Goal: Task Accomplishment & Management: Manage account settings

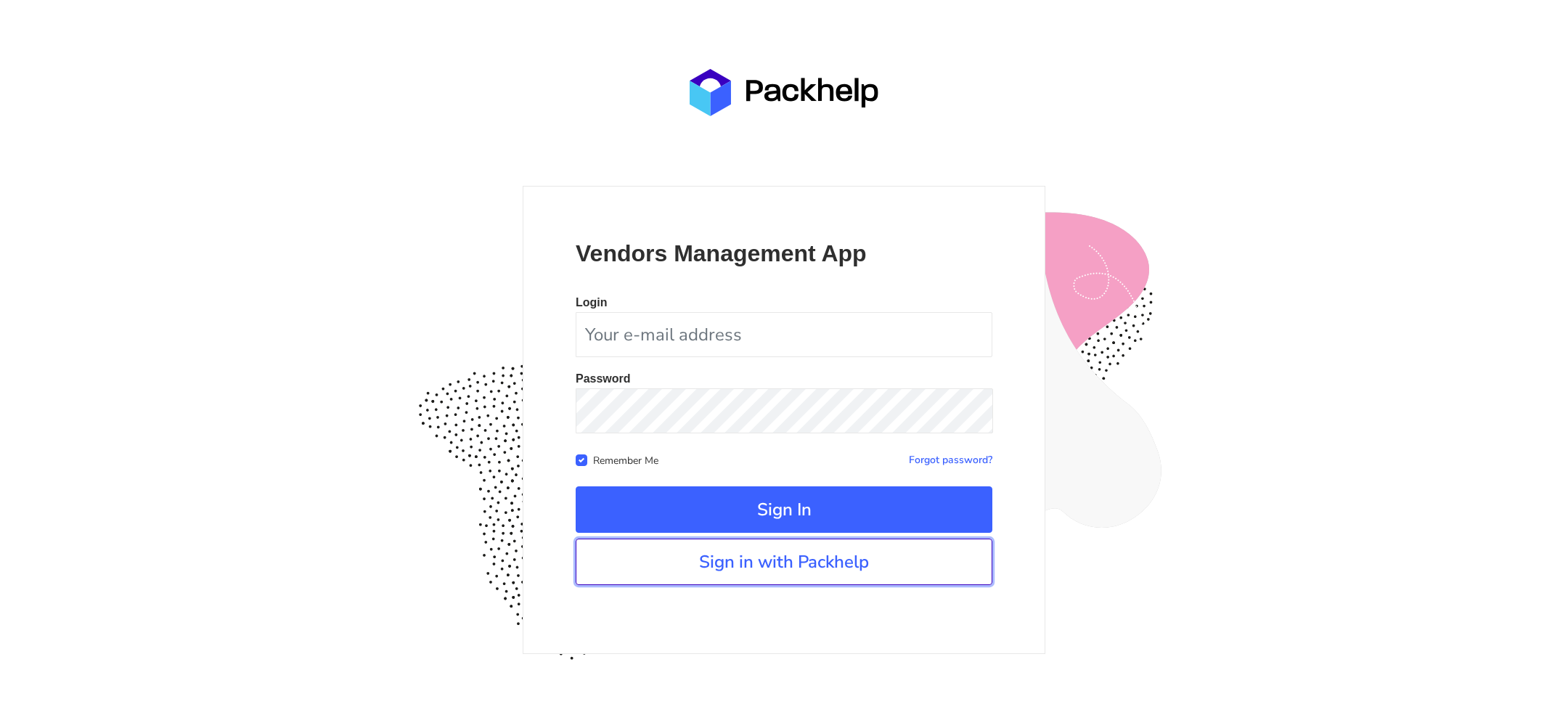
click at [828, 575] on link "Sign in with Packhelp" at bounding box center [783, 562] width 416 height 46
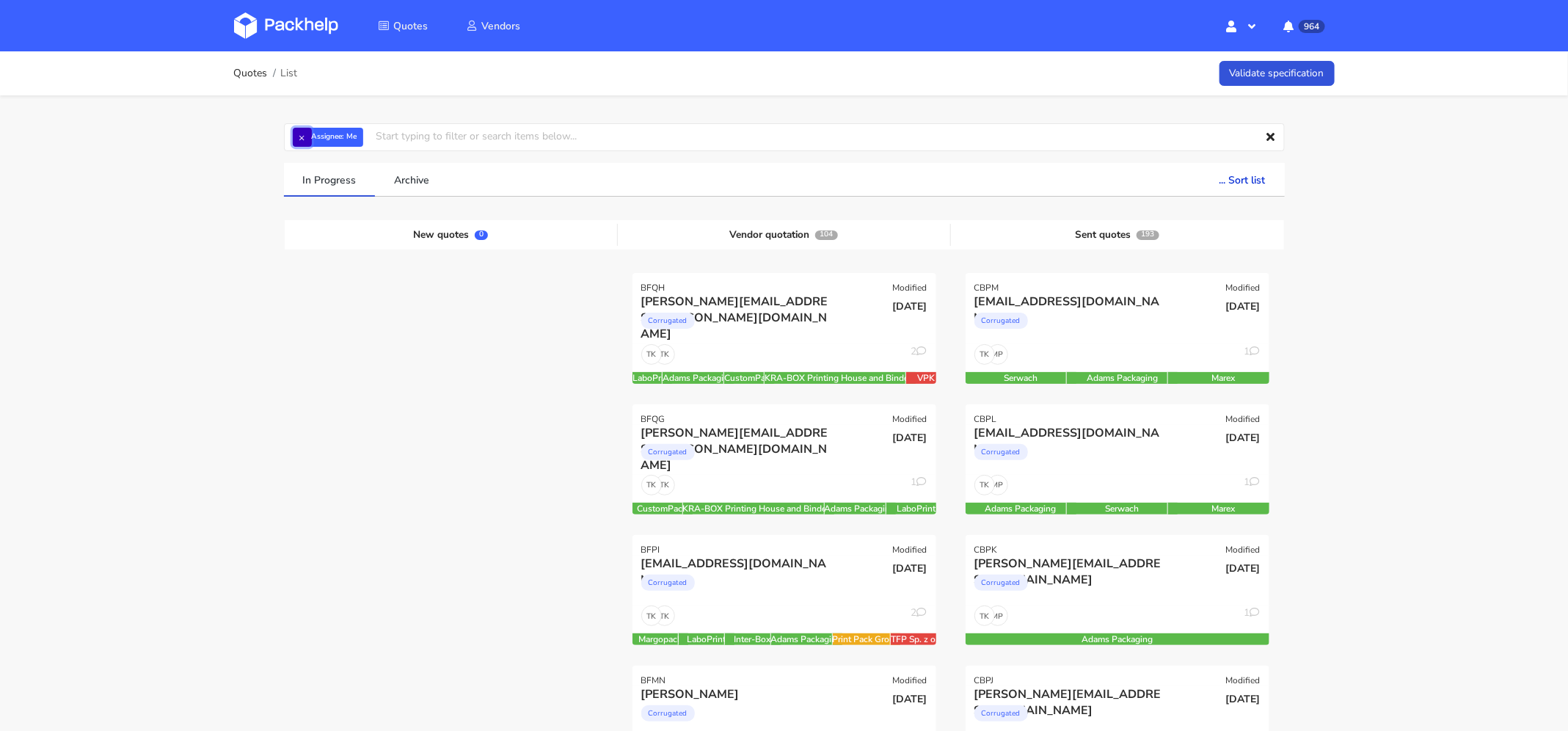
click at [300, 136] on button "×" at bounding box center [302, 137] width 19 height 19
click at [392, 135] on input "text" at bounding box center [784, 137] width 1001 height 28
type input "CBTZ"
click at [358, 191] on link "CBTZ" at bounding box center [376, 192] width 136 height 27
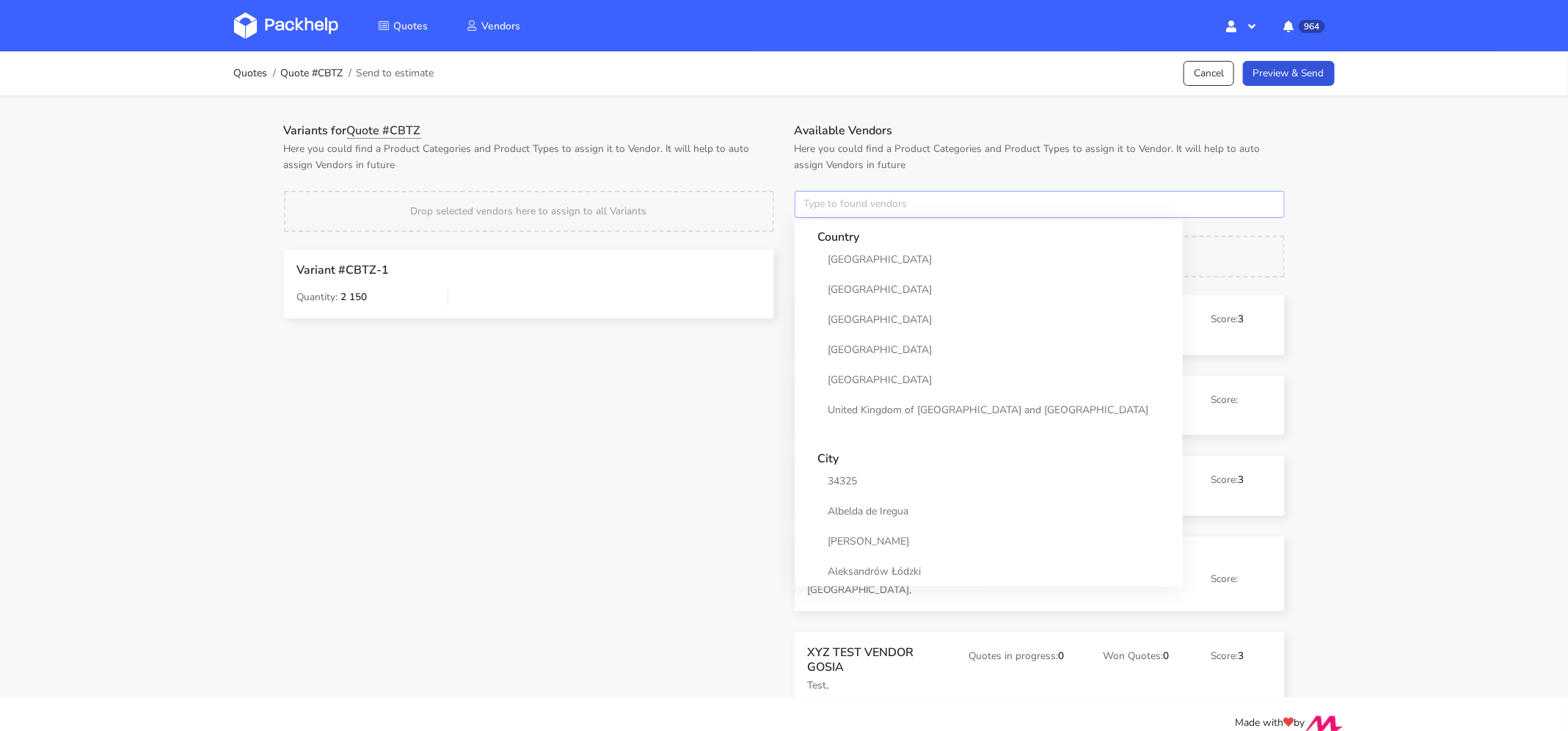
click at [848, 207] on input "text" at bounding box center [1040, 205] width 490 height 28
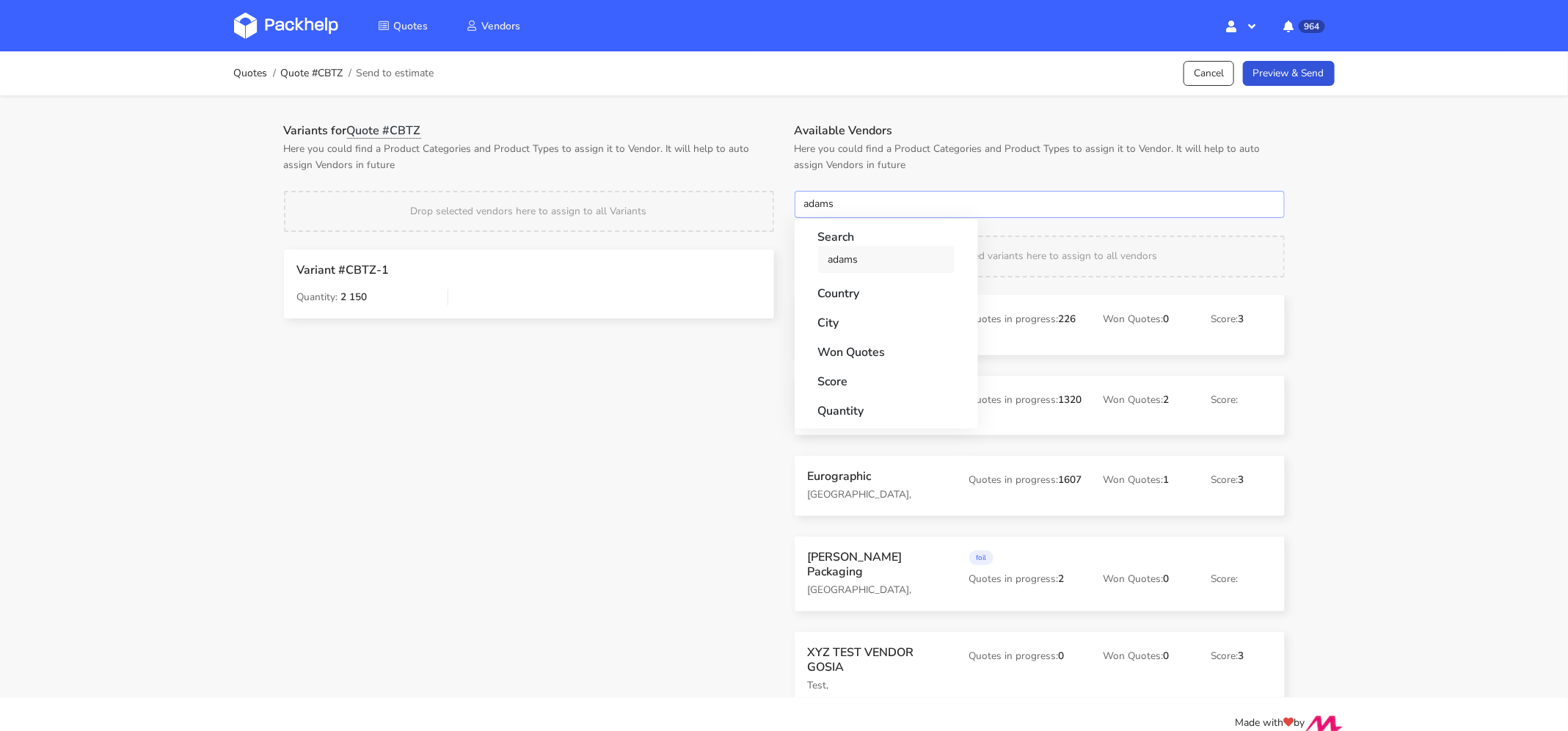
type input "adams"
click at [880, 254] on link "adams" at bounding box center [886, 259] width 136 height 27
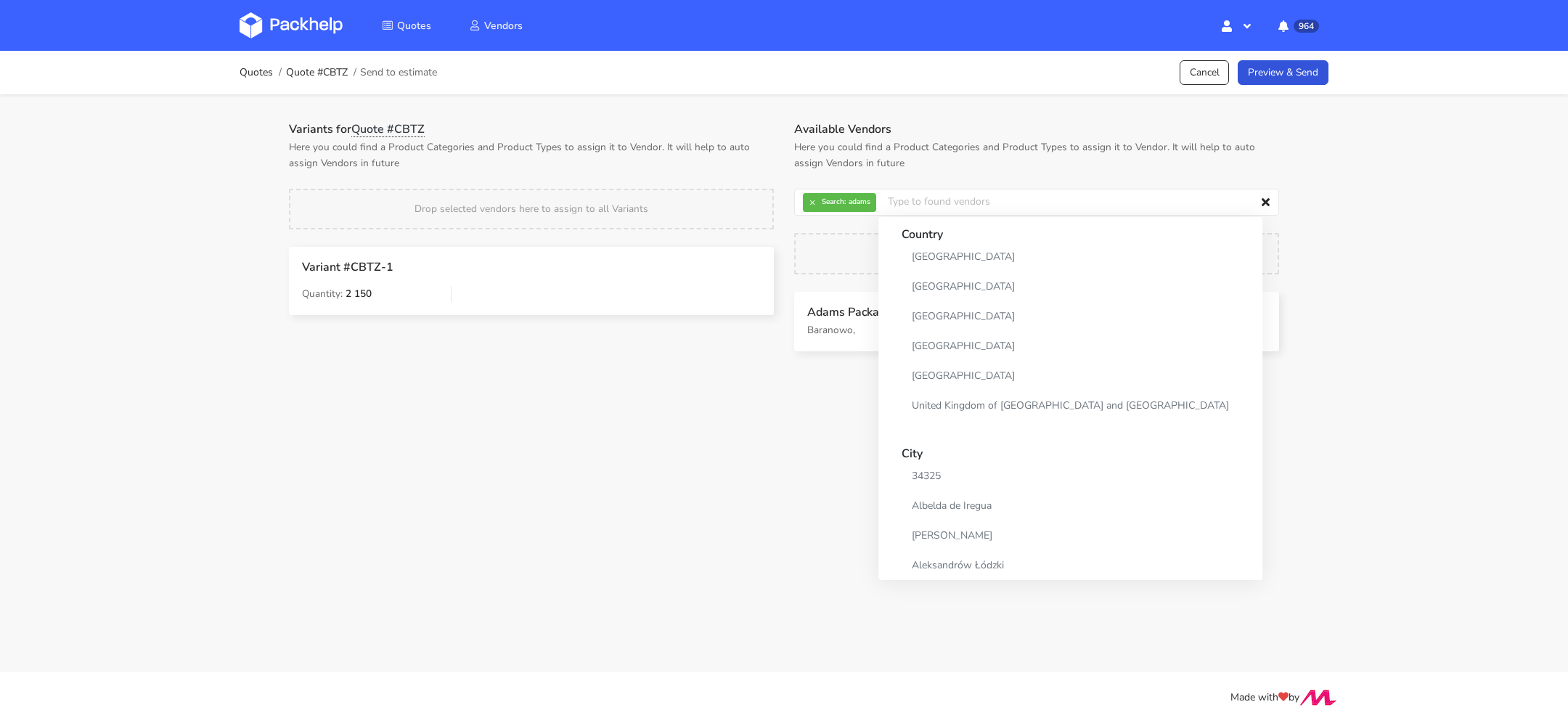
click at [897, 141] on p "Here you could find a Product Categories and Product Types to assign it to Vend…" at bounding box center [1036, 155] width 485 height 32
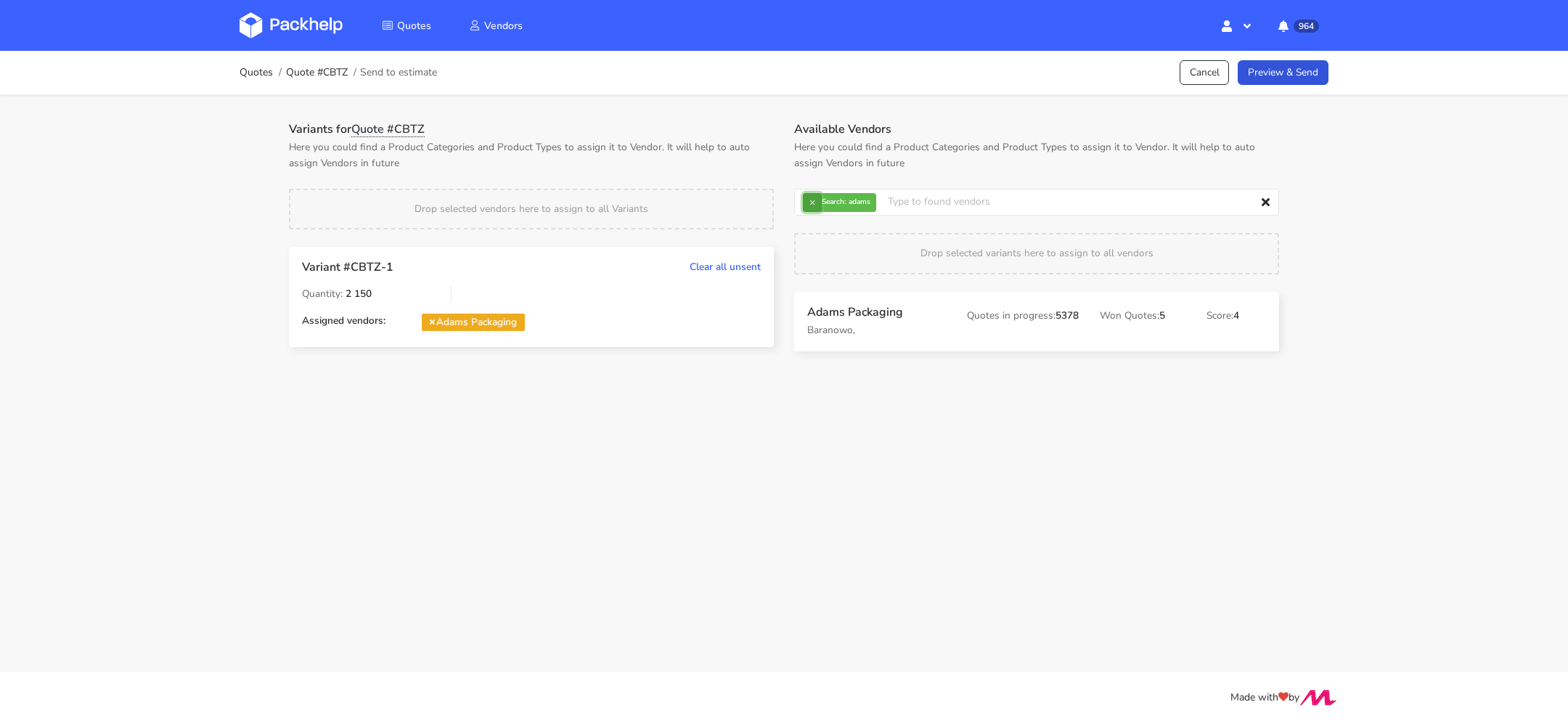
click at [808, 203] on button "×" at bounding box center [812, 202] width 19 height 19
click at [863, 209] on input "text" at bounding box center [1036, 203] width 485 height 28
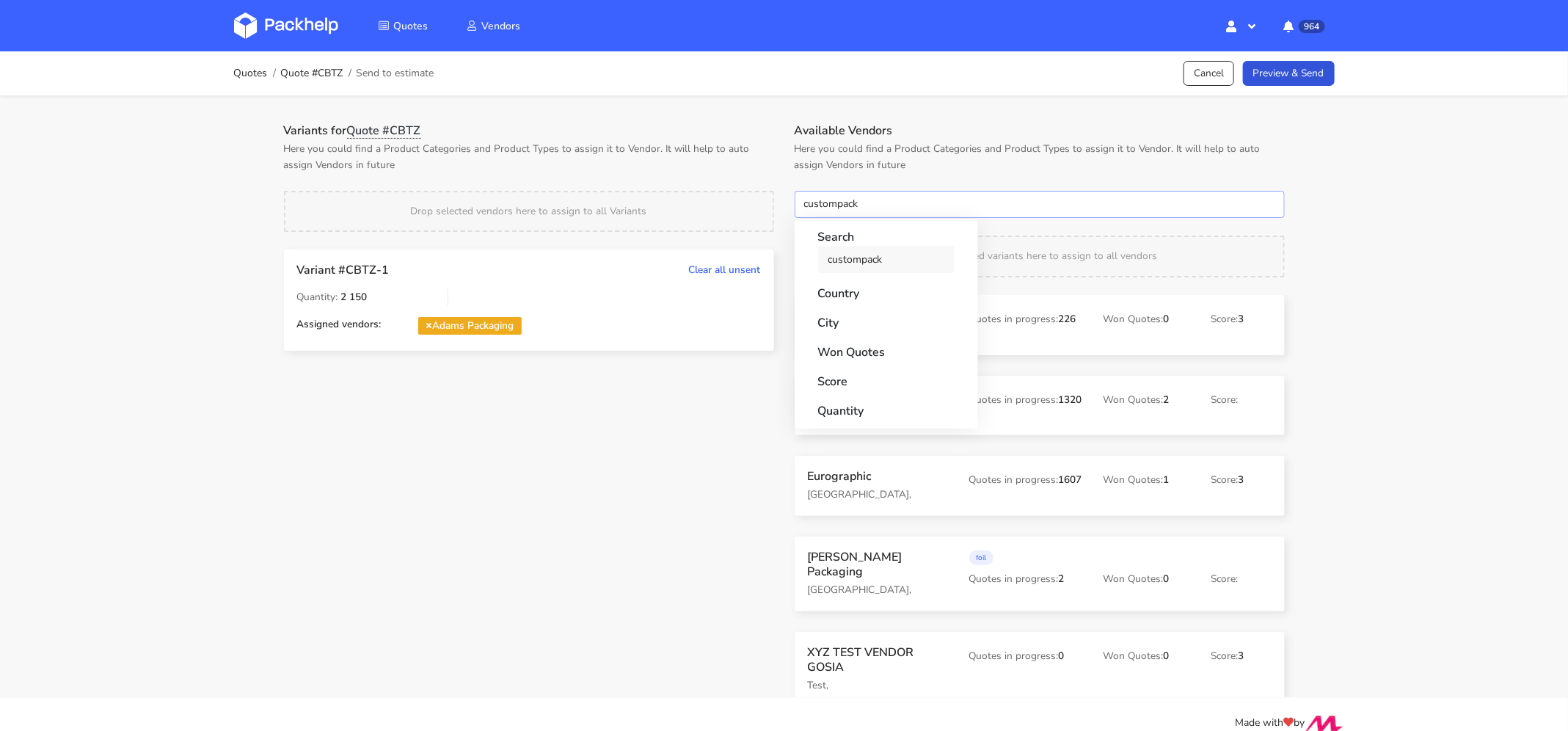
type input "custompack"
click at [864, 267] on link "custompack" at bounding box center [886, 259] width 136 height 27
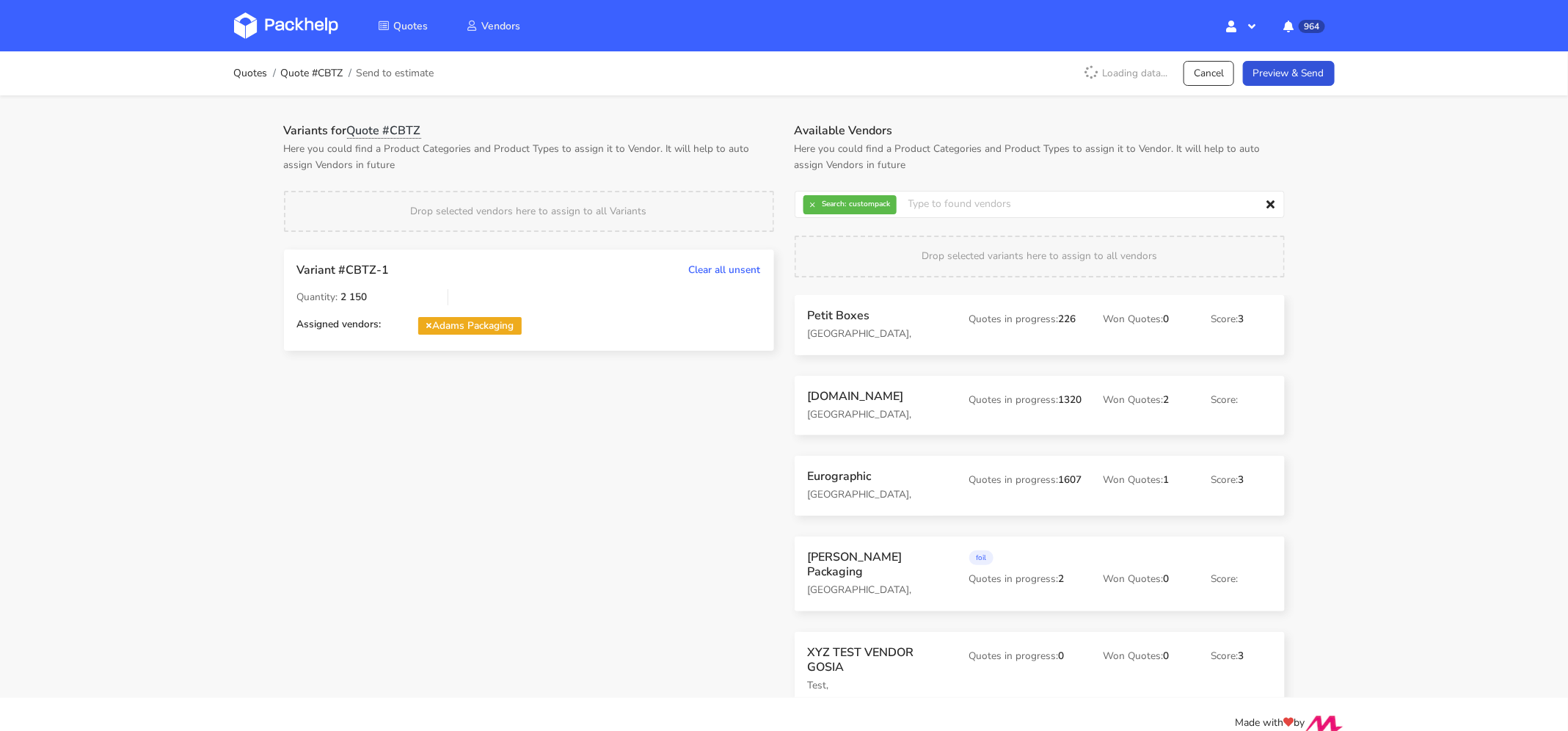
click at [889, 163] on p "Here you could find a Product Categories and Product Types to assign it to Vend…" at bounding box center [1040, 157] width 490 height 32
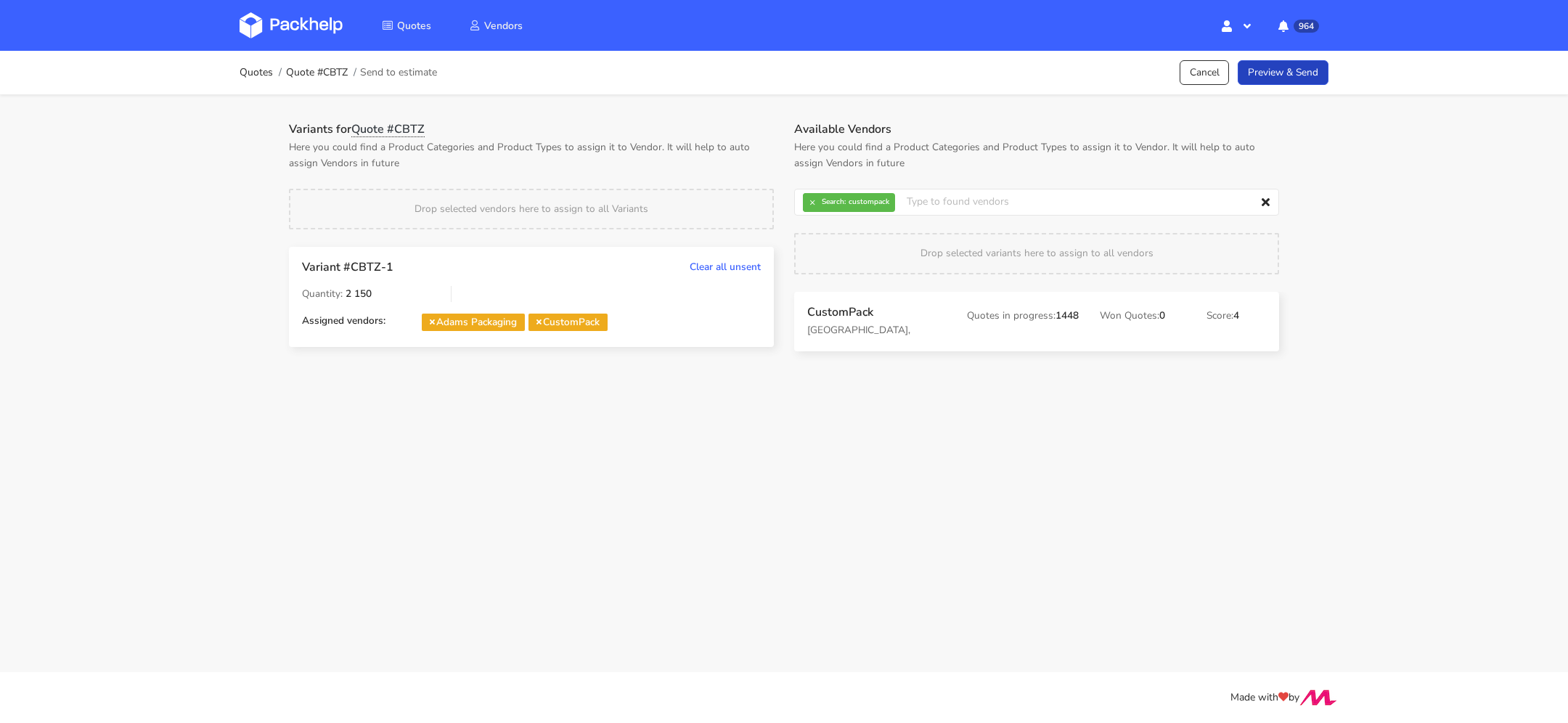
click at [1286, 71] on link "Preview & Send" at bounding box center [1283, 72] width 91 height 25
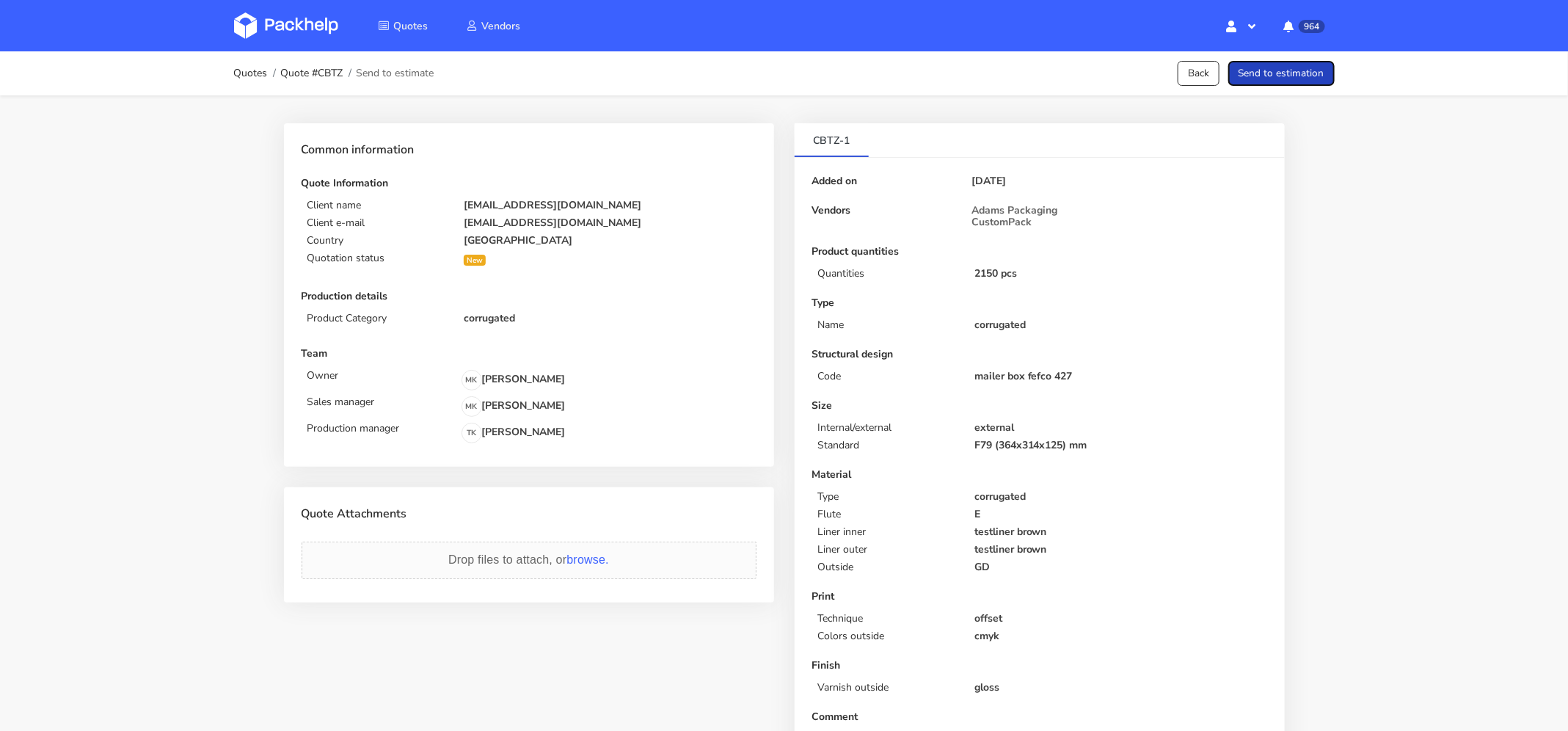
click at [1262, 79] on button "Send to estimation" at bounding box center [1282, 73] width 107 height 25
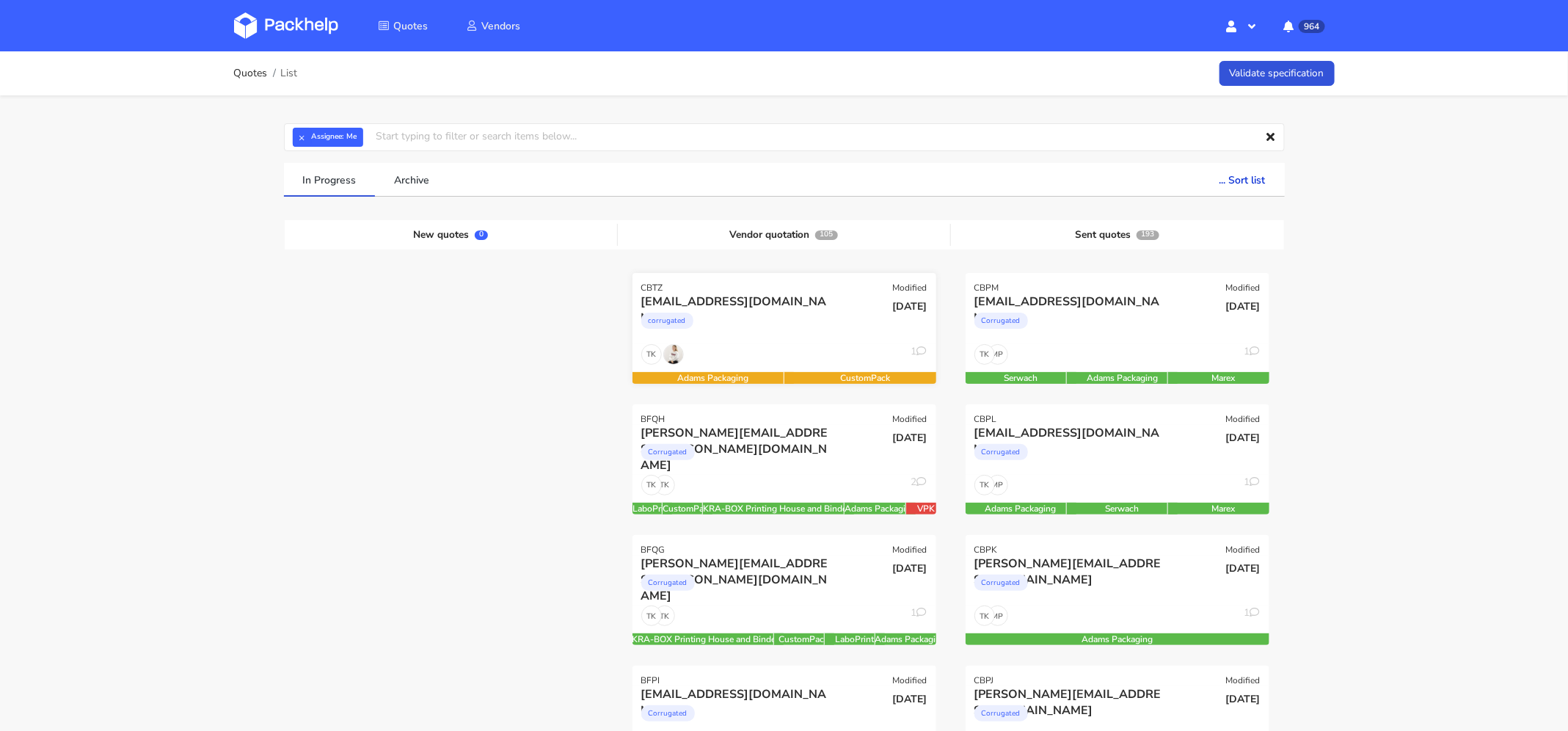
click at [749, 317] on div "corrugated" at bounding box center [738, 324] width 194 height 30
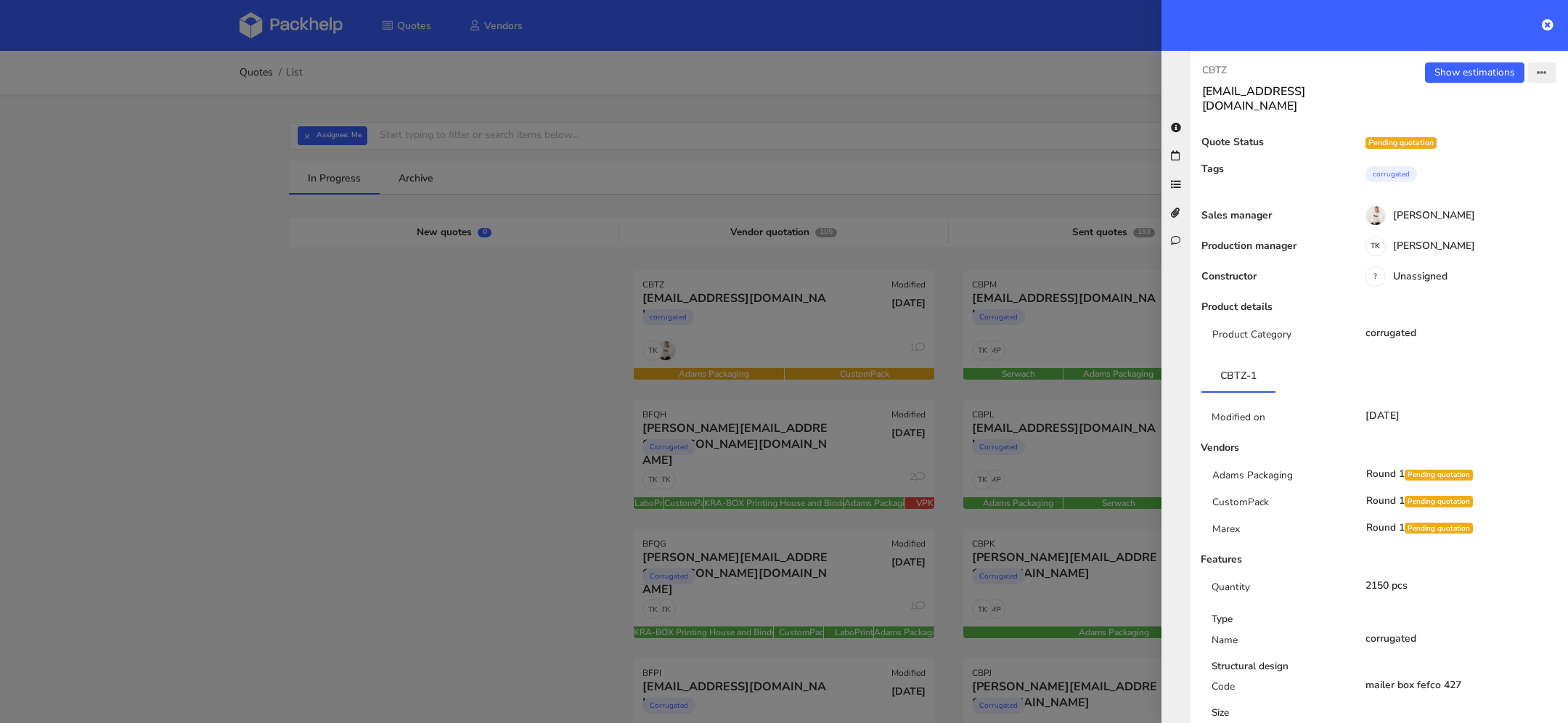
click at [1529, 65] on button "button" at bounding box center [1542, 72] width 29 height 20
click at [1514, 127] on link "View quote" at bounding box center [1494, 129] width 127 height 24
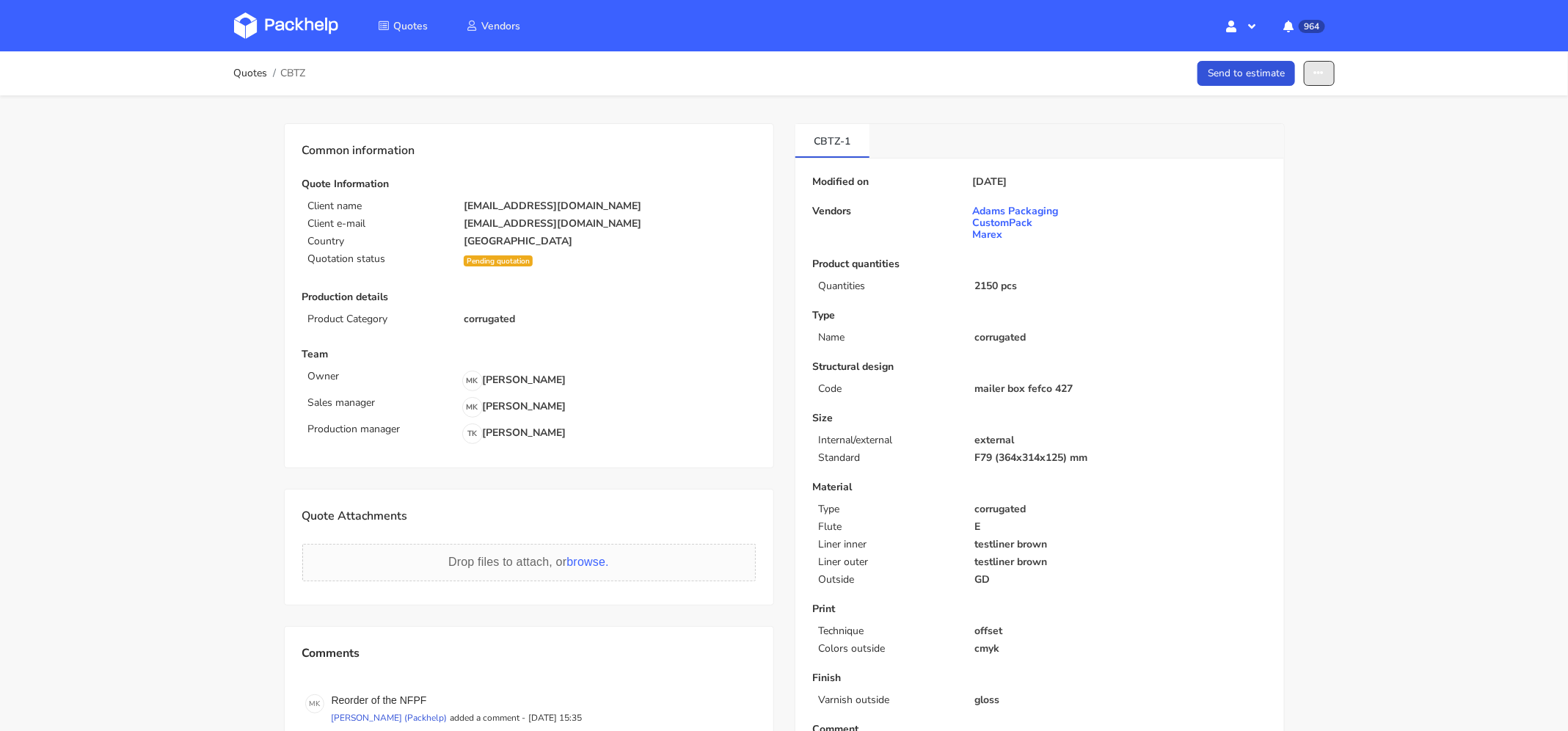
click at [1318, 68] on icon "button" at bounding box center [1319, 73] width 11 height 11
click at [1291, 190] on link "Show estimations" at bounding box center [1263, 188] width 129 height 25
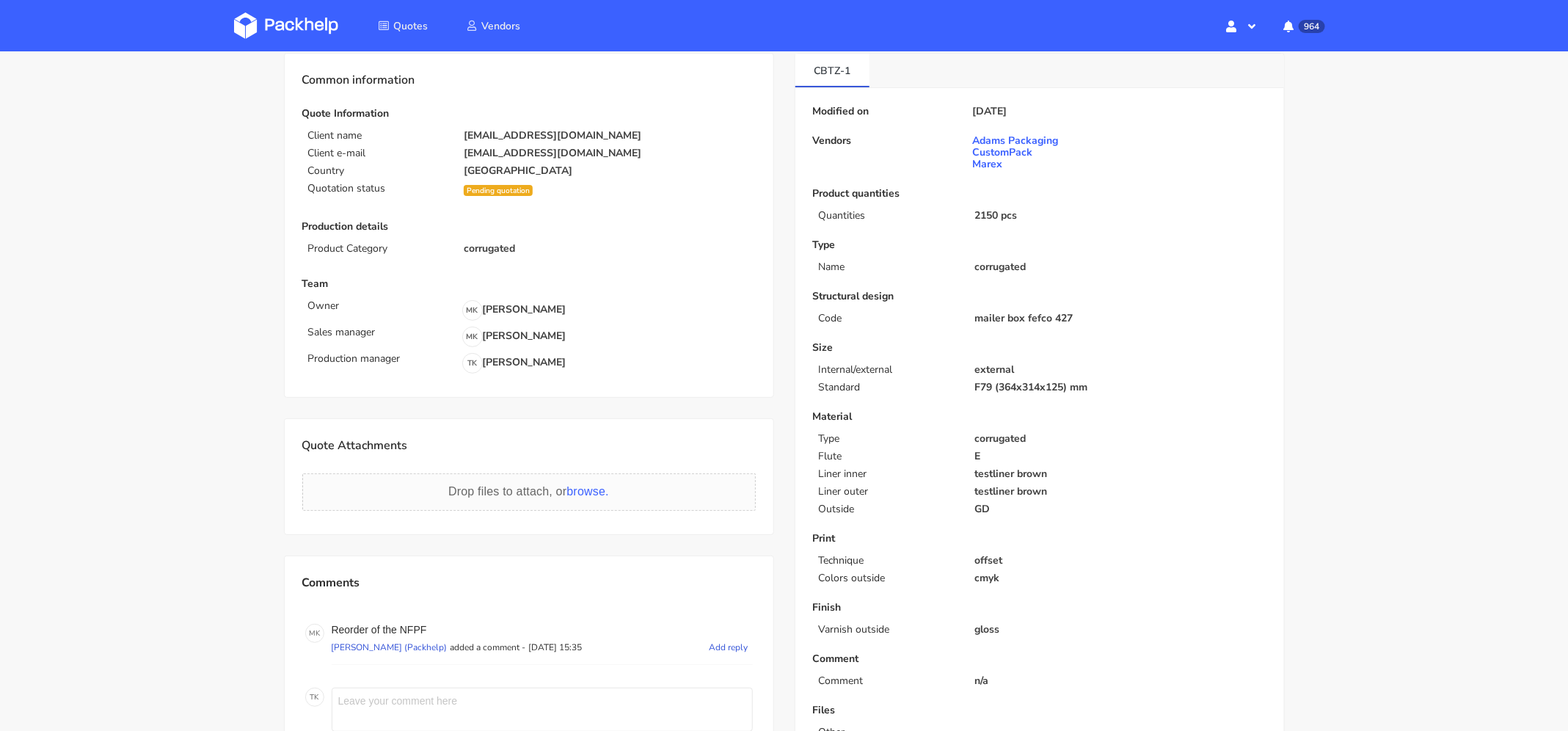
scroll to position [153, 0]
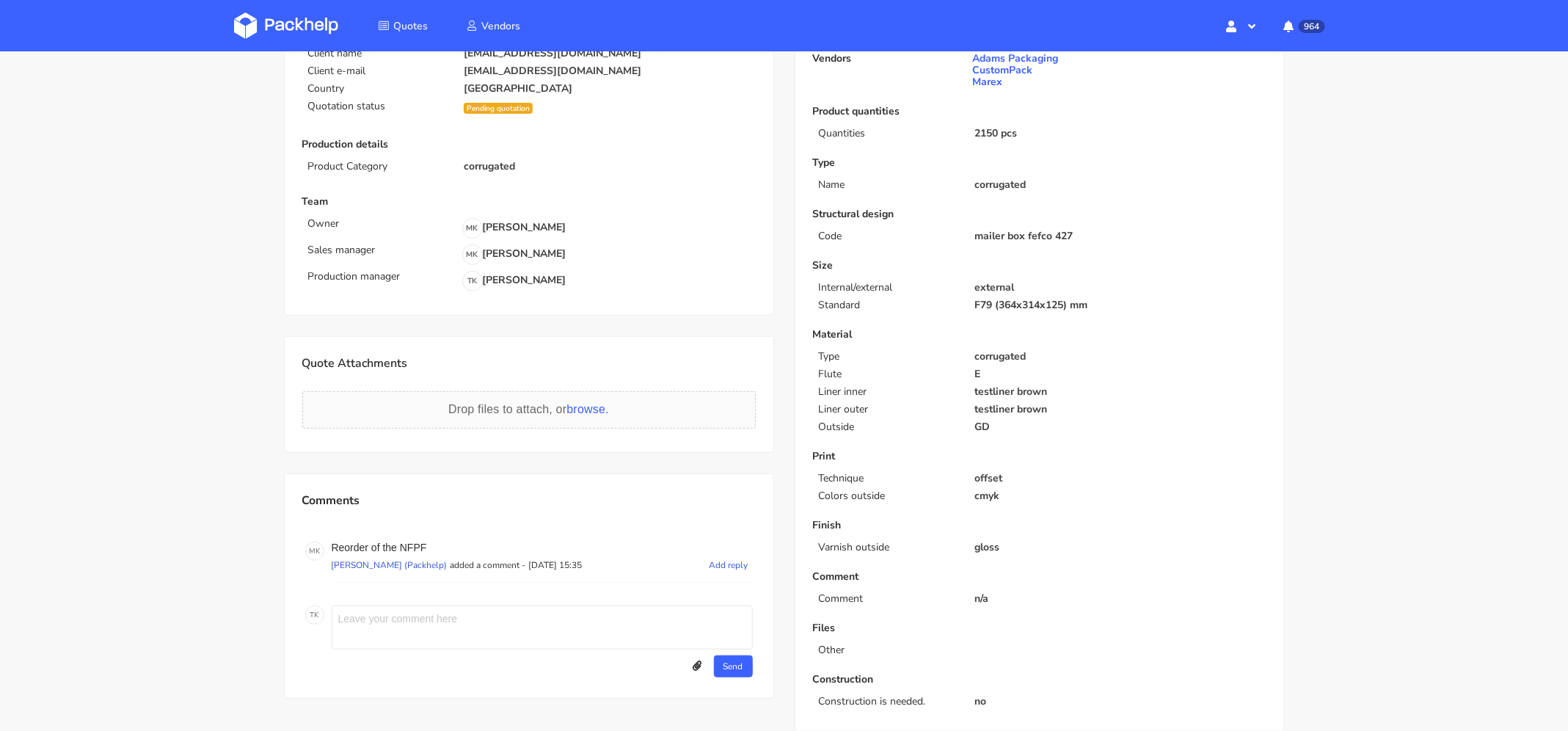
click at [420, 541] on p "Reorder of the NFPF" at bounding box center [542, 547] width 421 height 11
copy p "NFPF"
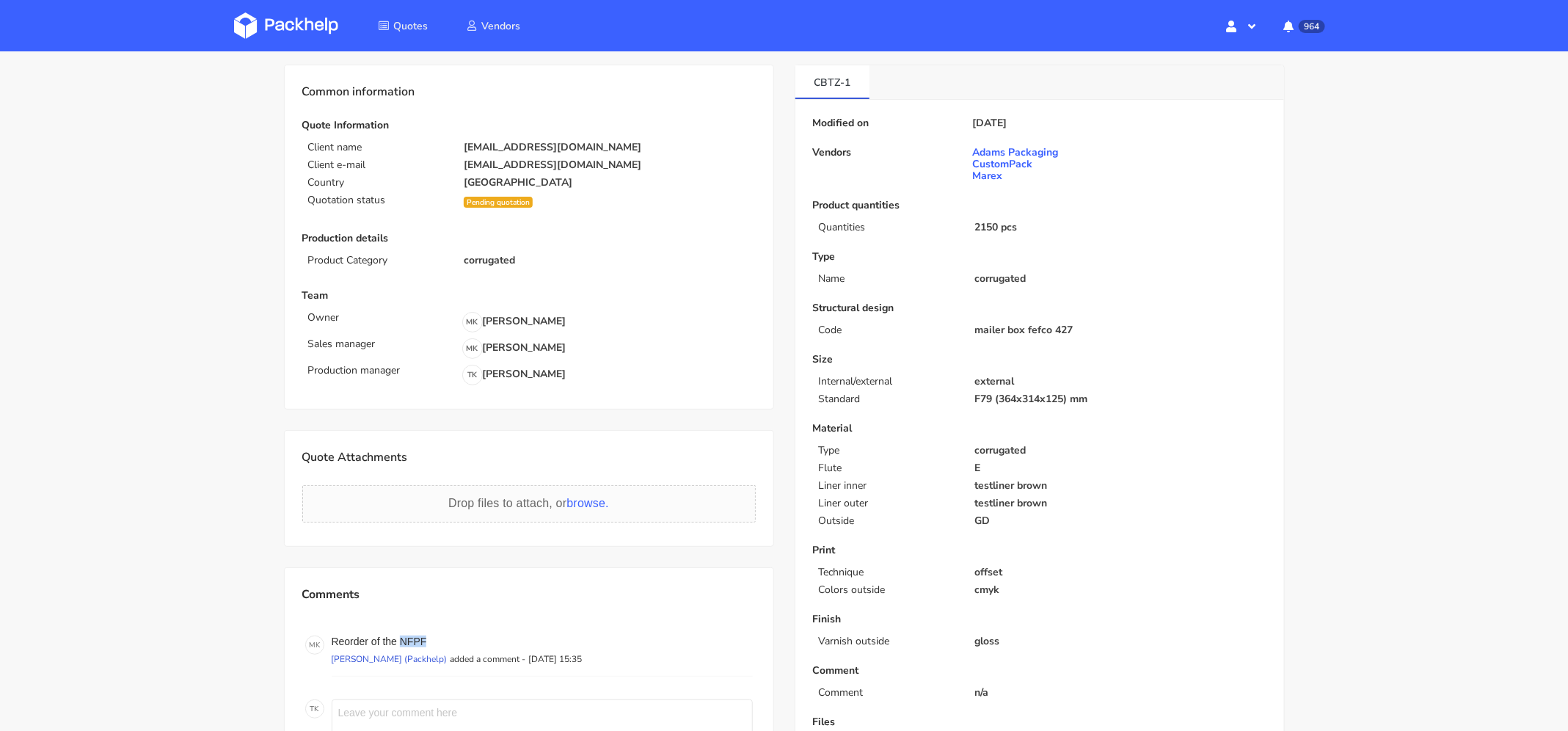
scroll to position [0, 0]
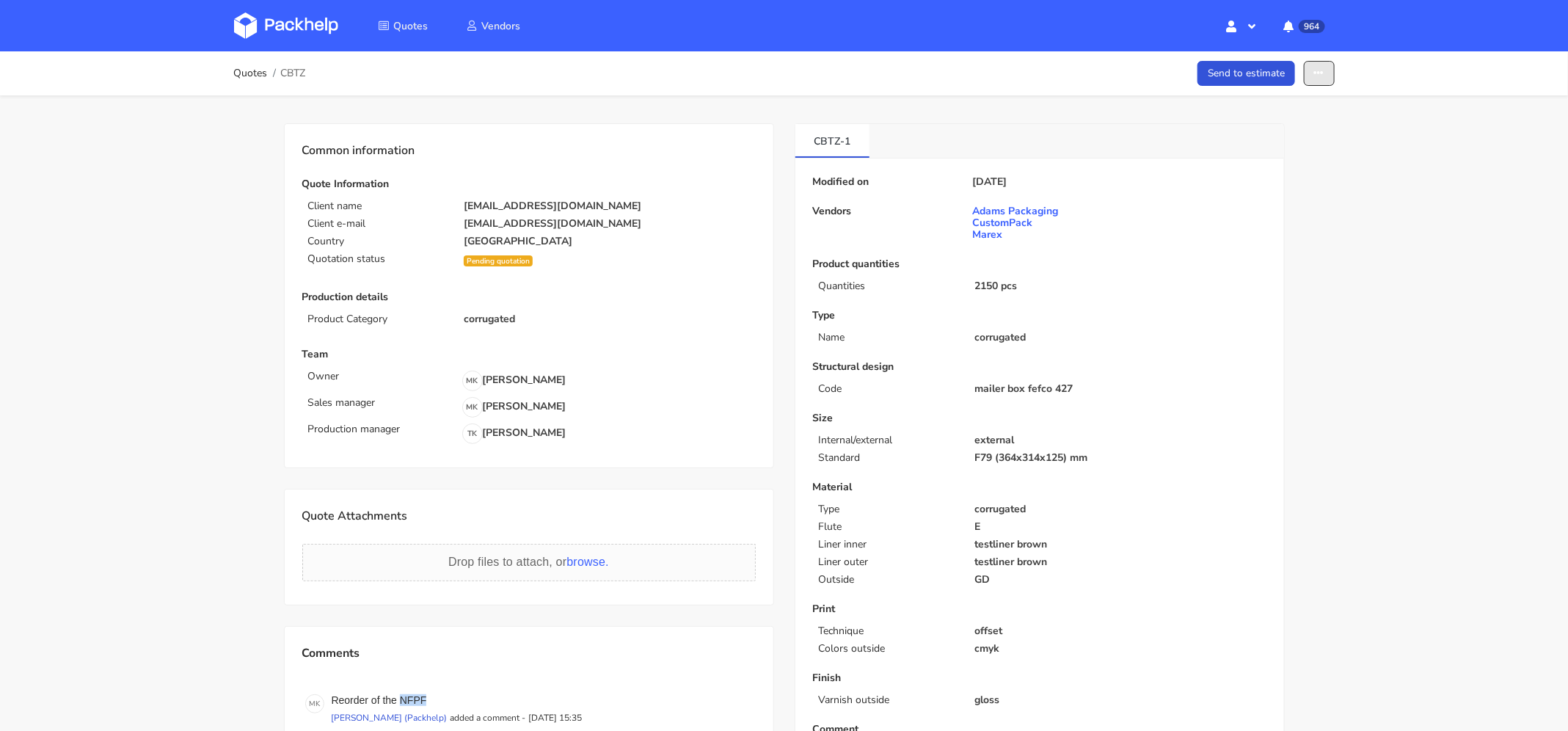
click at [1325, 73] on button "button" at bounding box center [1319, 73] width 31 height 25
click at [1284, 192] on link "Show estimations" at bounding box center [1263, 188] width 129 height 25
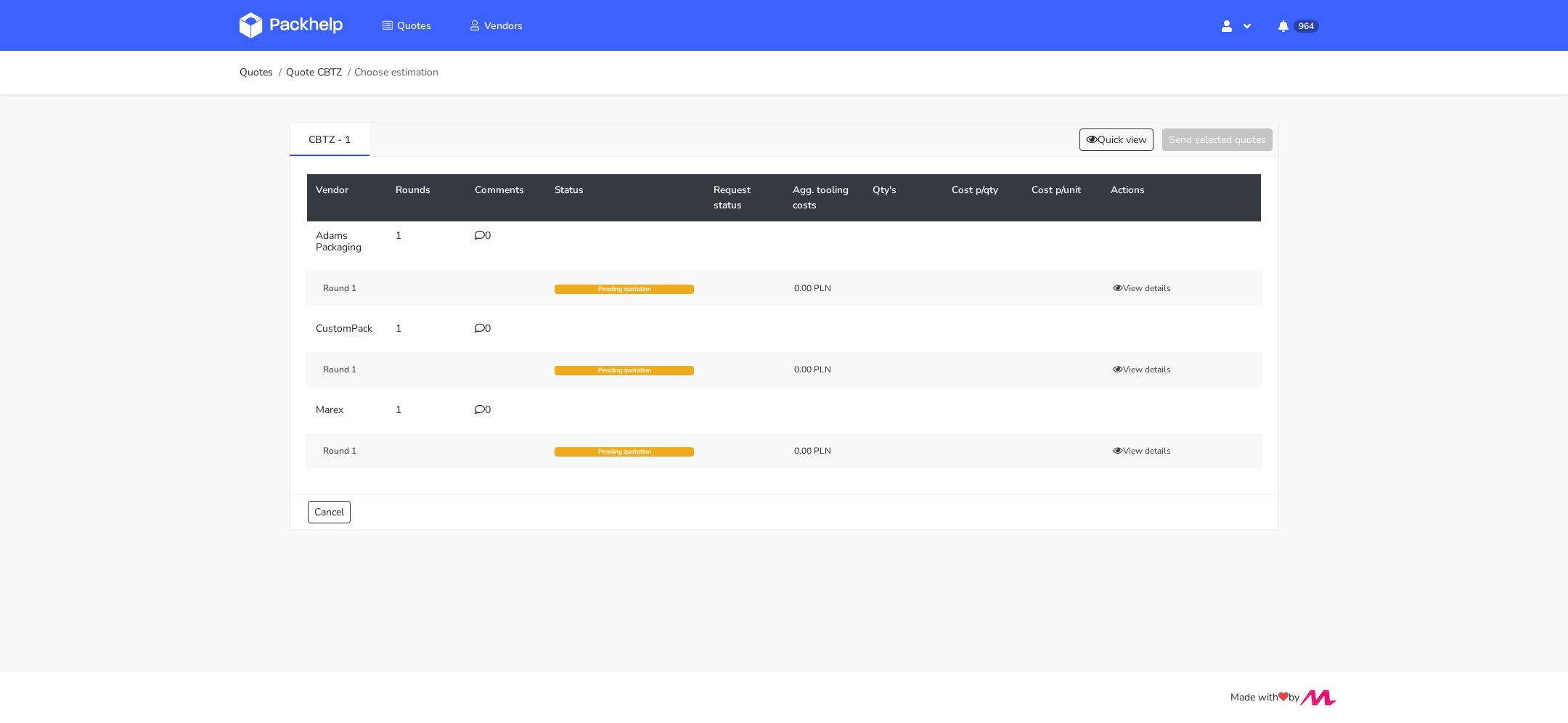
click at [480, 233] on icon at bounding box center [480, 235] width 11 height 11
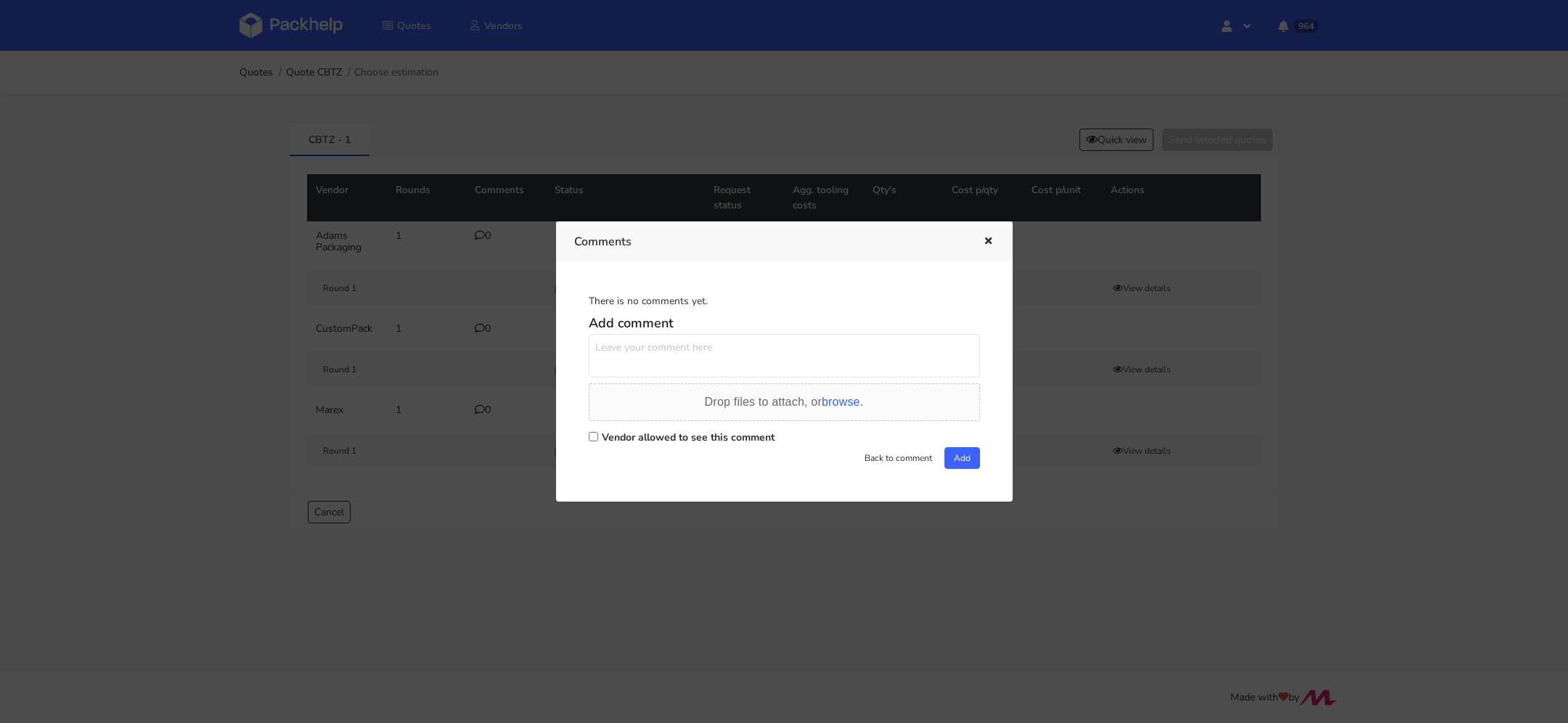
click at [634, 439] on label "Vendor allowed to see this comment" at bounding box center [687, 437] width 173 height 14
click at [598, 439] on input "Vendor allowed to see this comment" at bounding box center [593, 437] width 10 height 10
checkbox input "true"
click at [650, 335] on textarea at bounding box center [784, 355] width 391 height 44
click at [764, 354] on textarea "realizacja potrzebna na 29.10" at bounding box center [784, 355] width 391 height 44
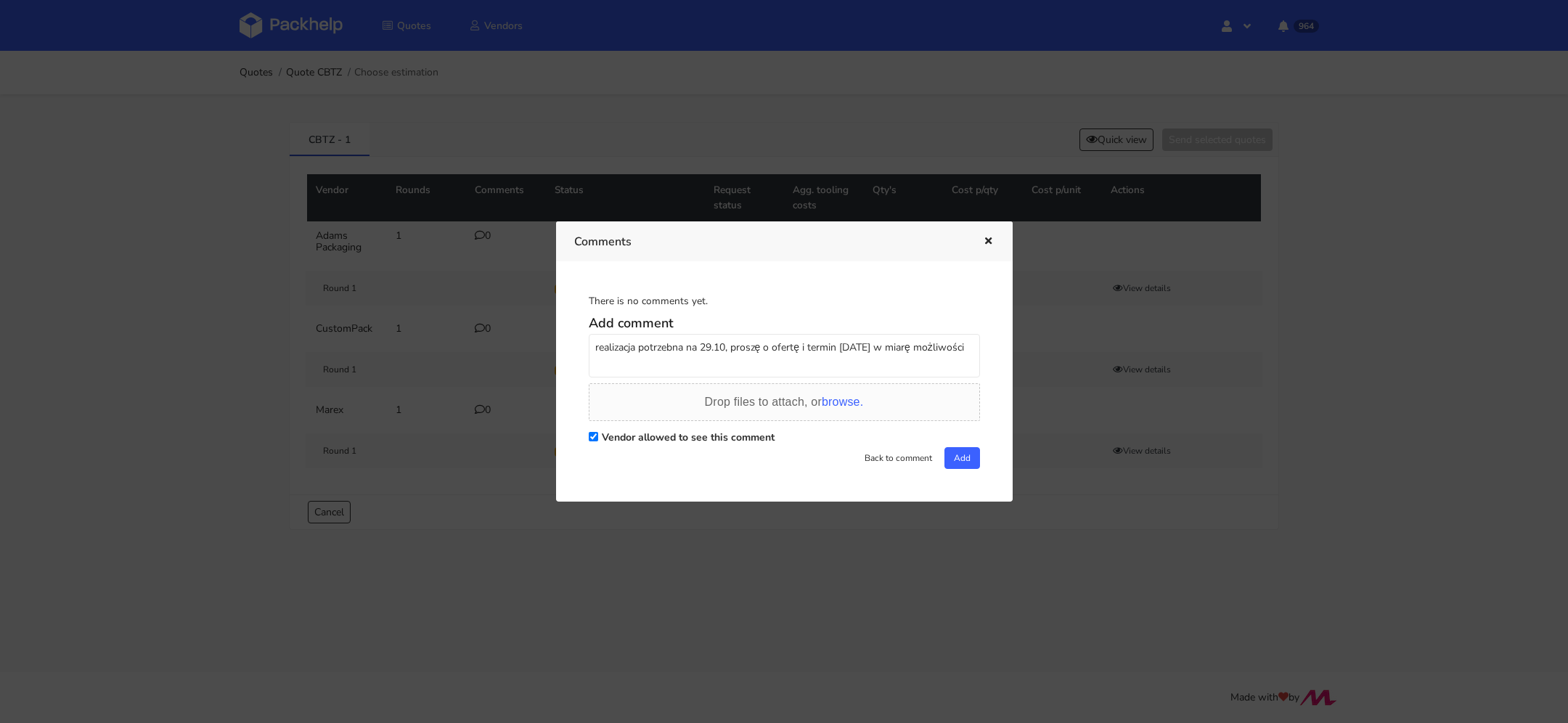
click at [783, 352] on textarea "realizacja potrzebna na 29.10, proszę o ofertę i termin [DATE] w miarę możliwoś…" at bounding box center [784, 355] width 391 height 44
type textarea "realizacja potrzebna na 29.10, proszę o ofertę i termin [DATE] w miarę możliwoś…"
click at [952, 459] on button "Add" at bounding box center [963, 458] width 36 height 22
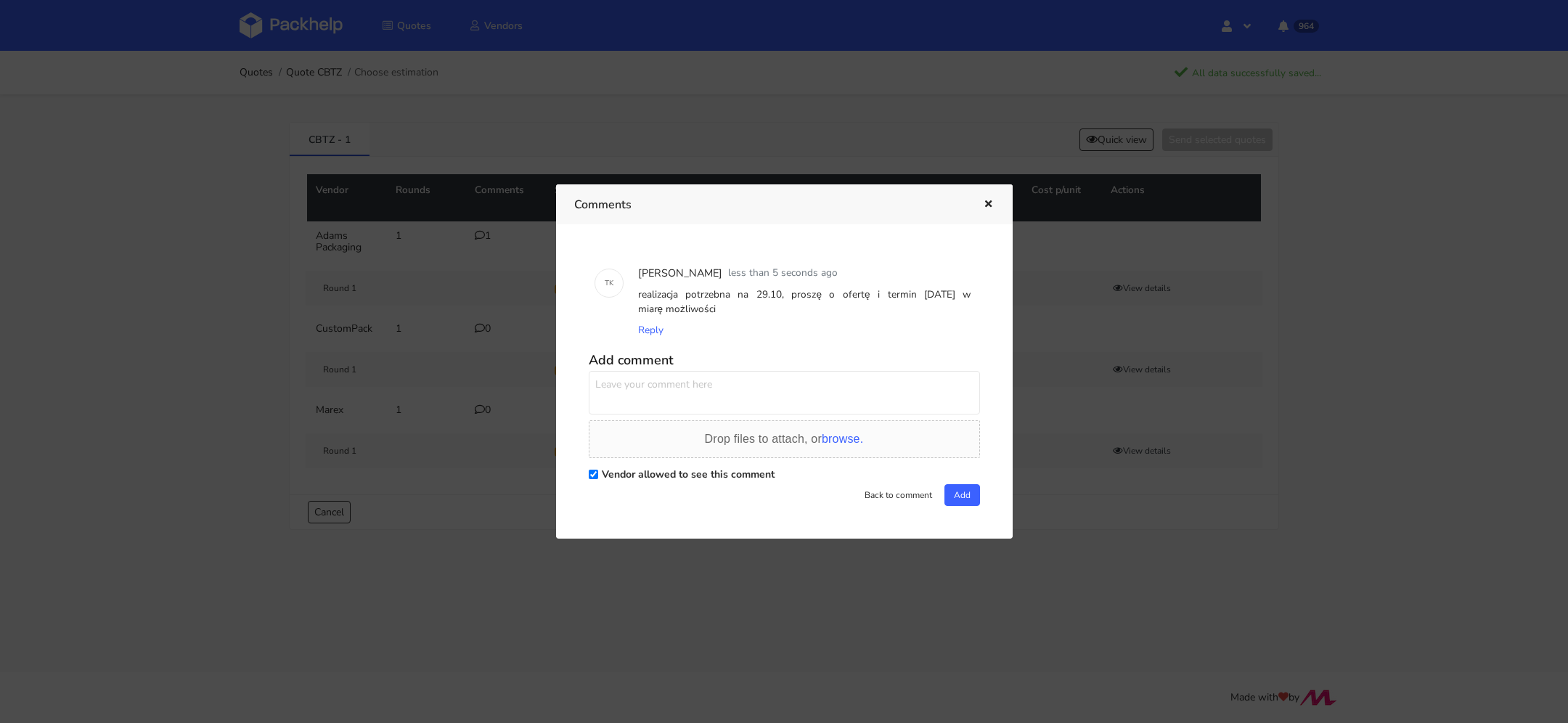
click at [466, 277] on div at bounding box center [784, 361] width 1568 height 723
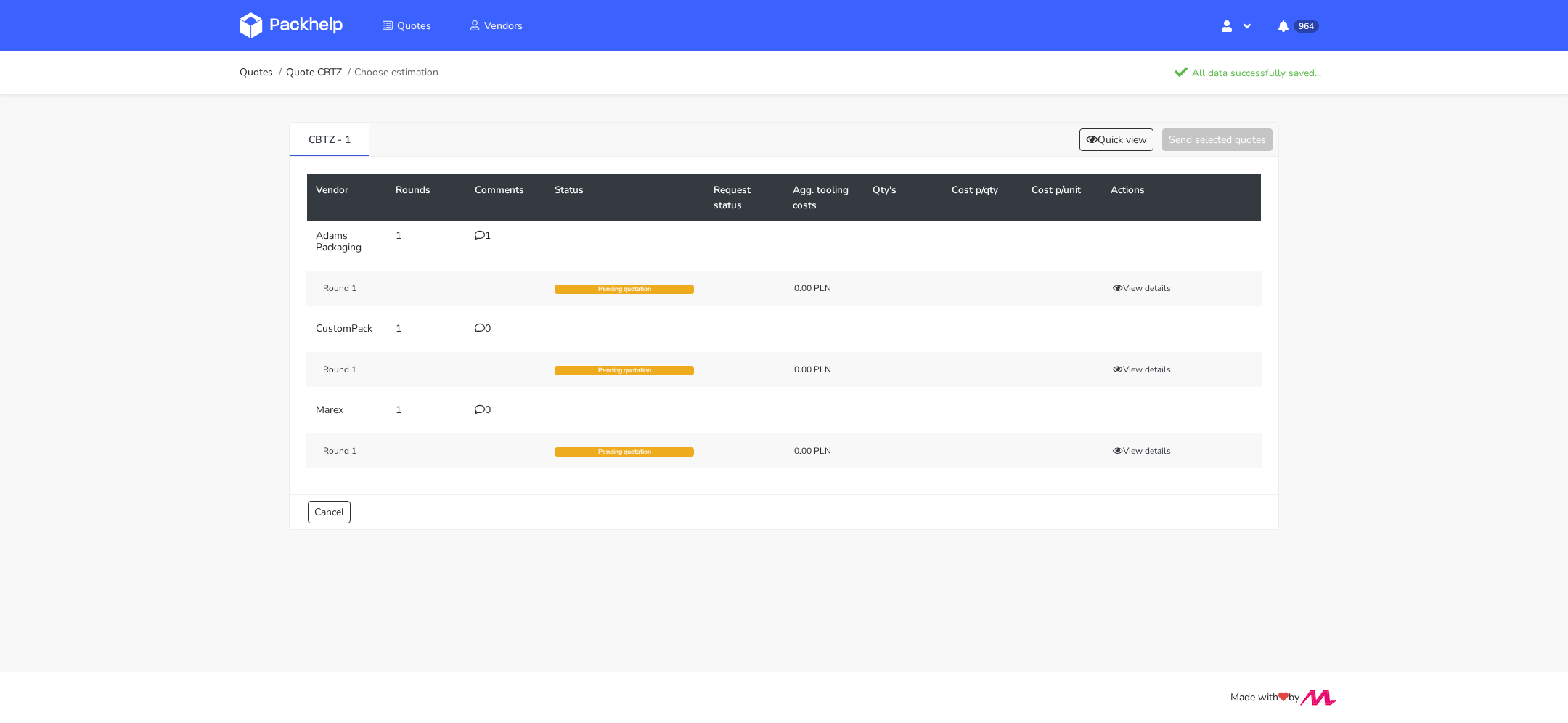
click at [487, 329] on div "0" at bounding box center [506, 329] width 62 height 11
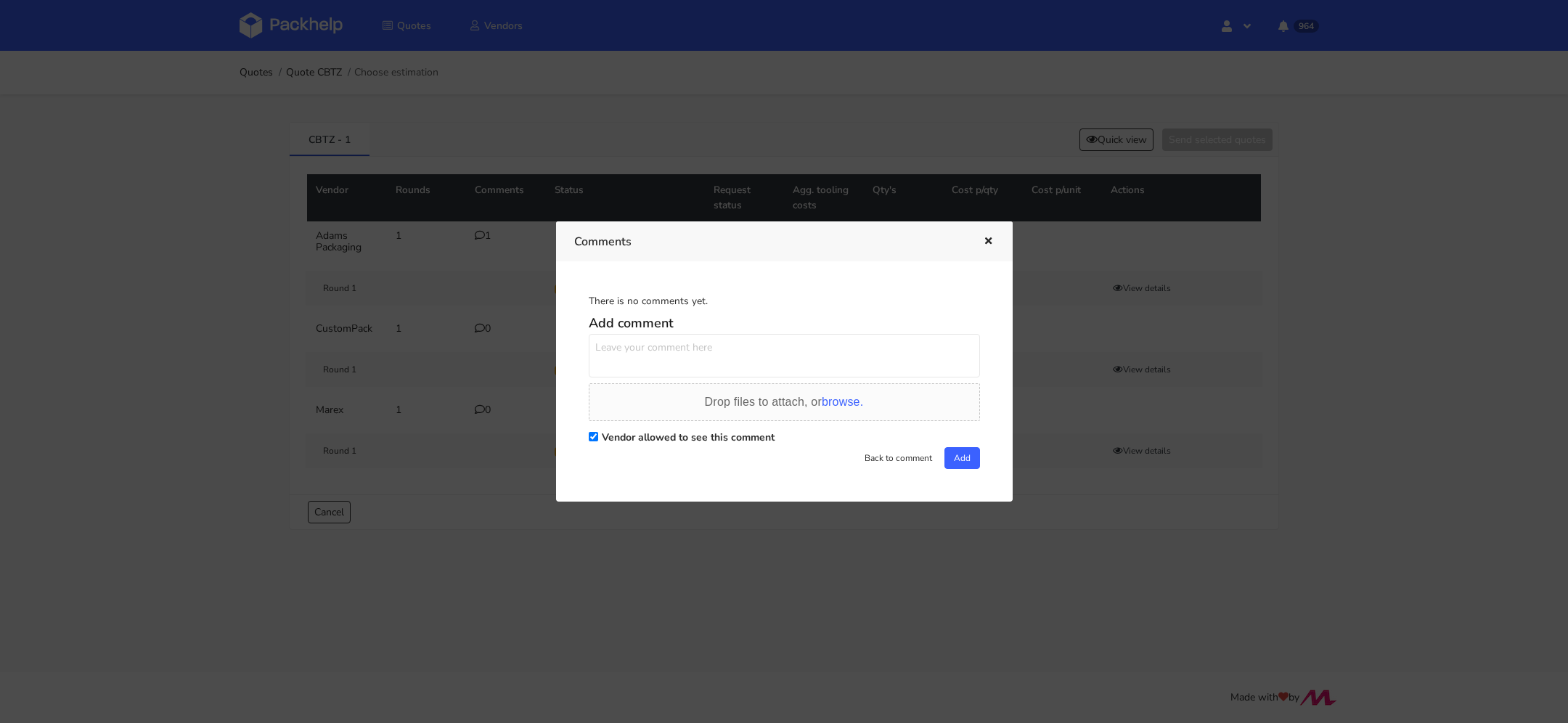
click at [616, 361] on textarea at bounding box center [784, 355] width 391 height 44
paste textarea "realizacja potrzebna na 29.10, proszę o ofertę i termin [DATE] w miarę możliwoś…"
type textarea "realizacja potrzebna na 29.10, proszę o ofertę i termin [DATE] w miarę możliwoś…"
click at [967, 453] on button "Add" at bounding box center [963, 458] width 36 height 22
click at [423, 370] on div at bounding box center [784, 361] width 1568 height 723
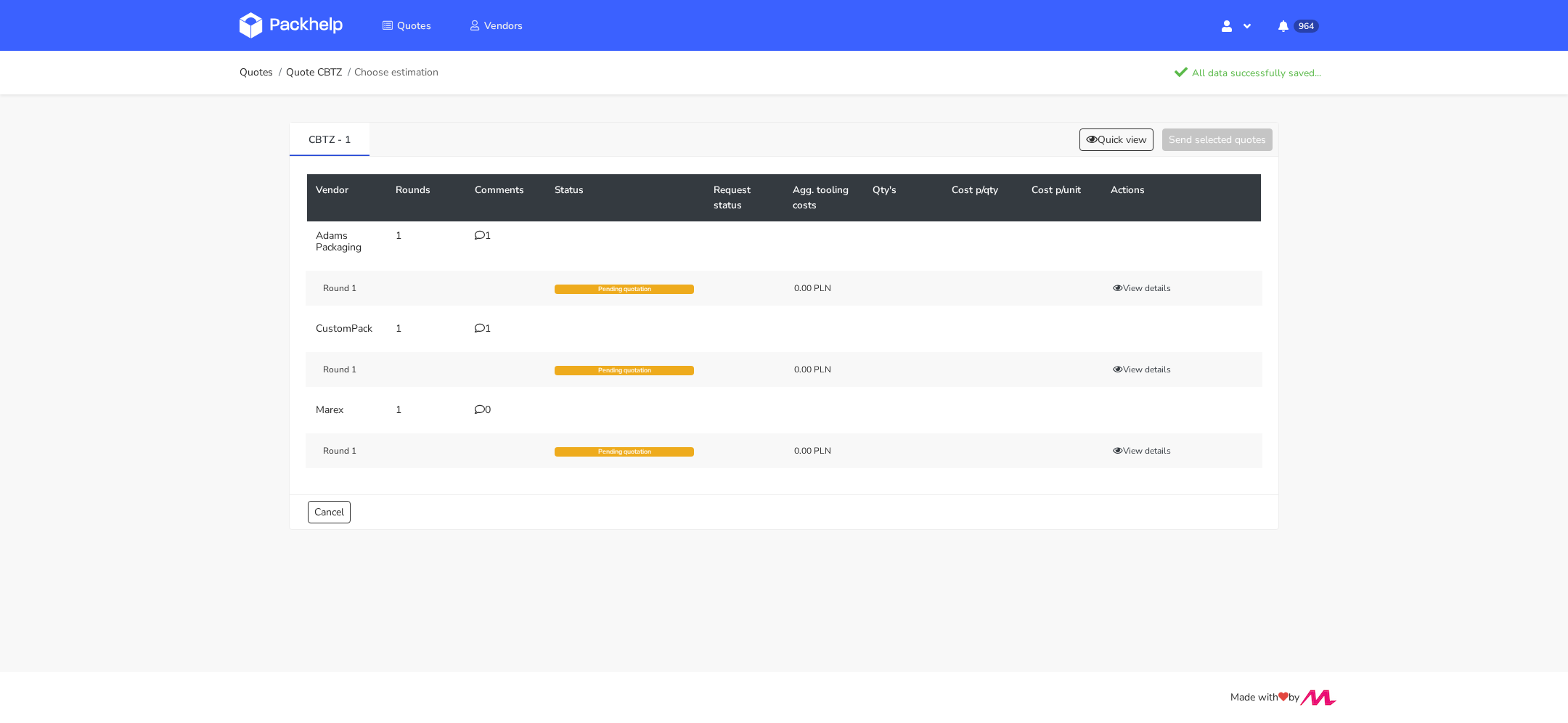
click at [473, 404] on td "0" at bounding box center [506, 410] width 80 height 29
click at [493, 408] on div "0" at bounding box center [506, 410] width 62 height 11
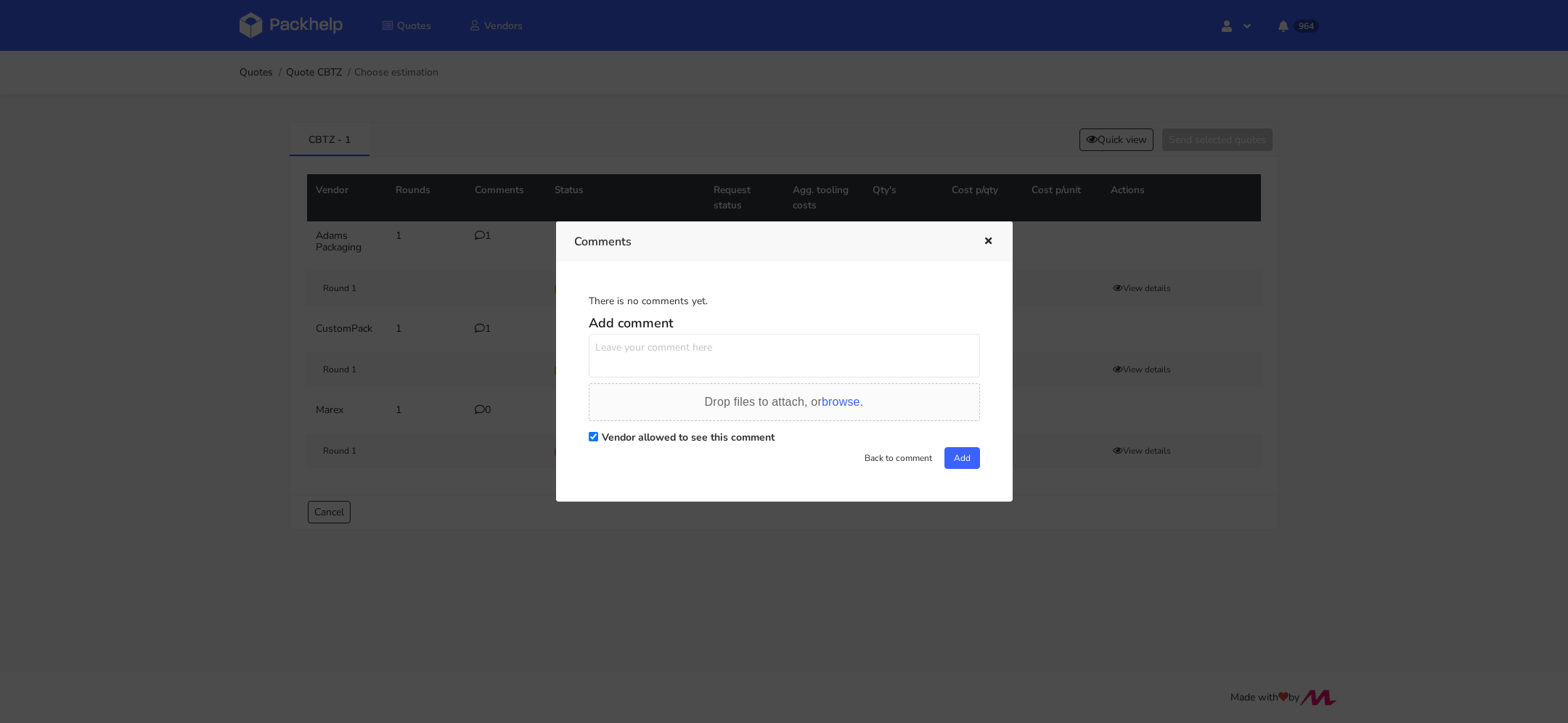
click at [697, 383] on div "Drop files to attach, or browse." at bounding box center [784, 402] width 391 height 38
click at [650, 353] on textarea at bounding box center [784, 355] width 391 height 44
paste textarea "realizacja potrzebna na 29.10, proszę o ofertę i termin [DATE] w miarę możliwoś…"
type textarea "realizacja potrzebna na 29.10, proszę o ofertę i termin [DATE] w miarę możliwoś…"
click at [951, 448] on button "Add" at bounding box center [963, 458] width 36 height 22
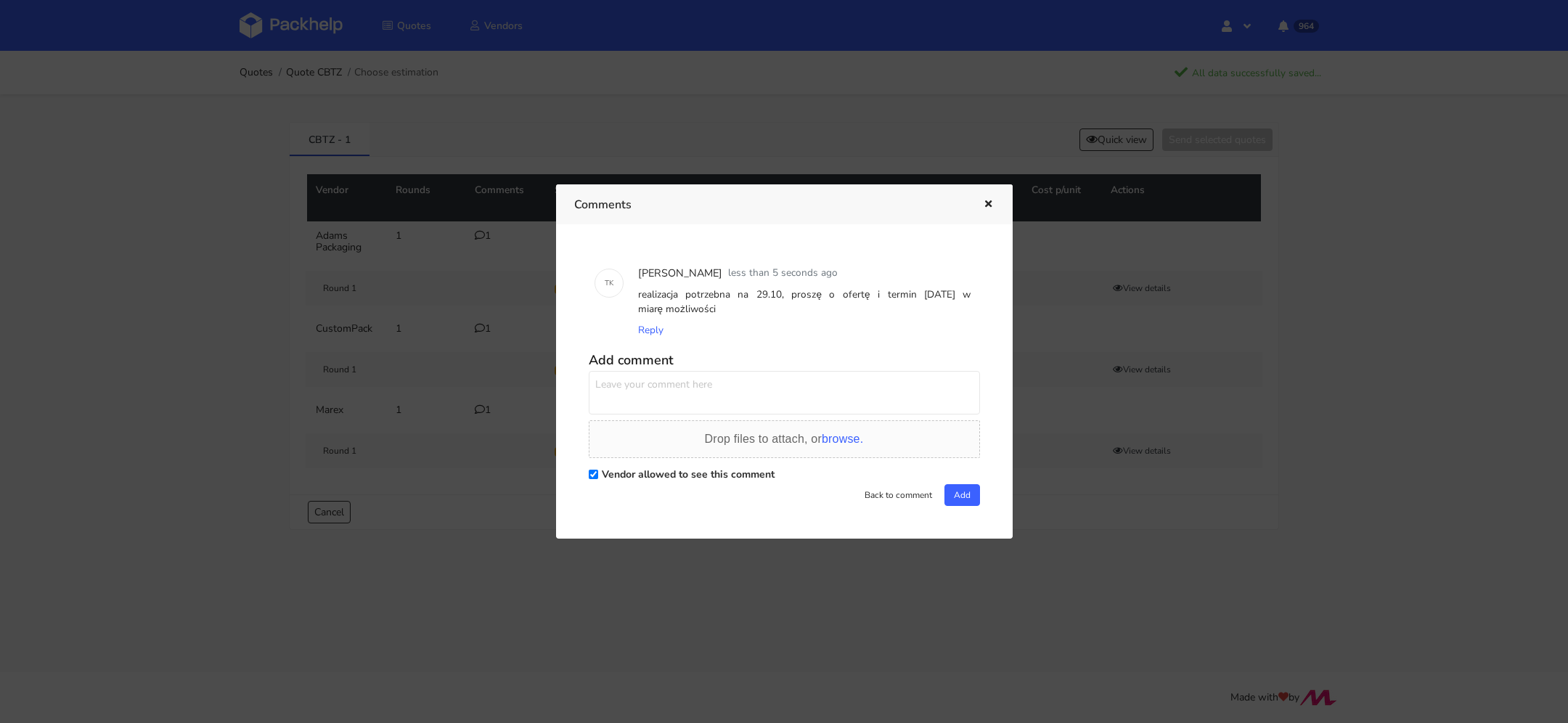
click at [458, 385] on div at bounding box center [784, 361] width 1568 height 723
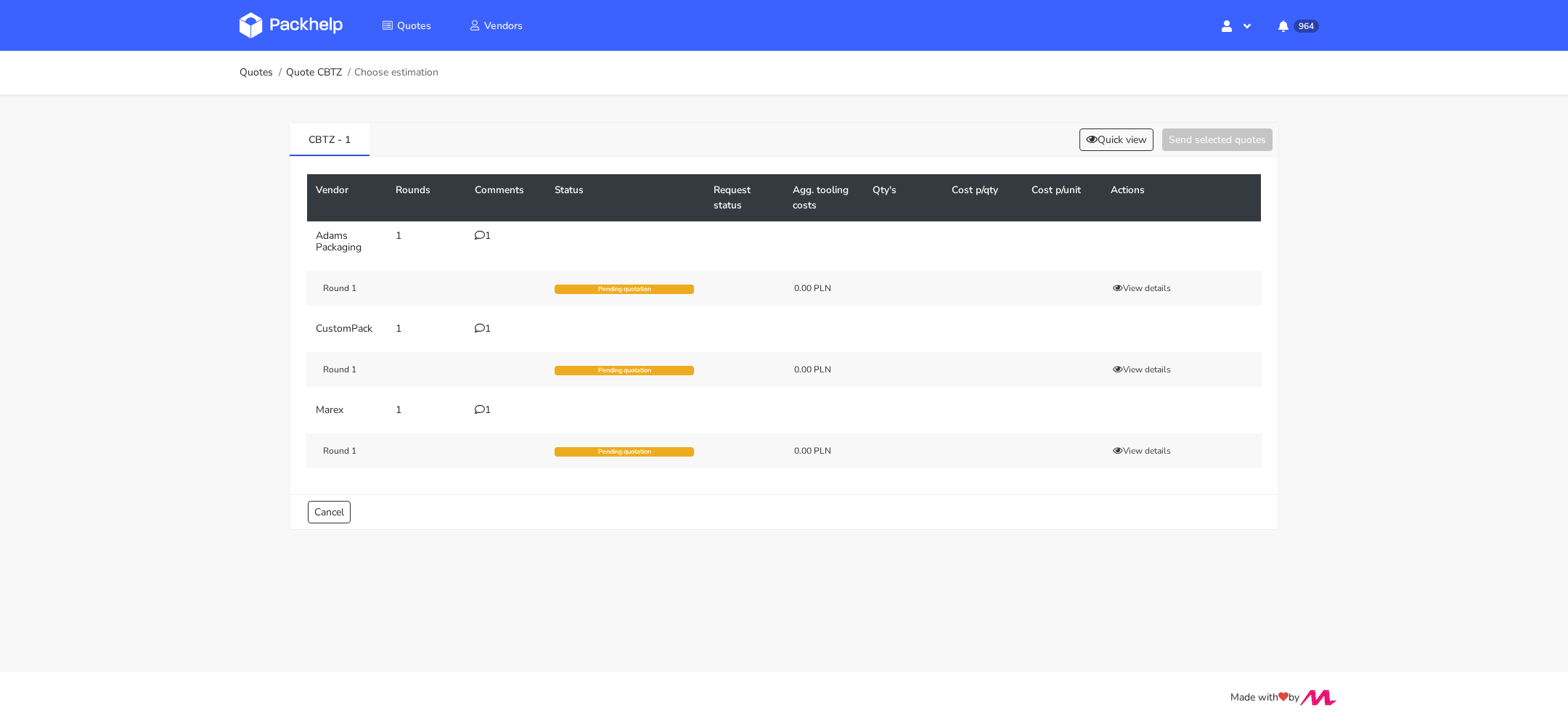
click at [478, 408] on icon at bounding box center [480, 409] width 11 height 11
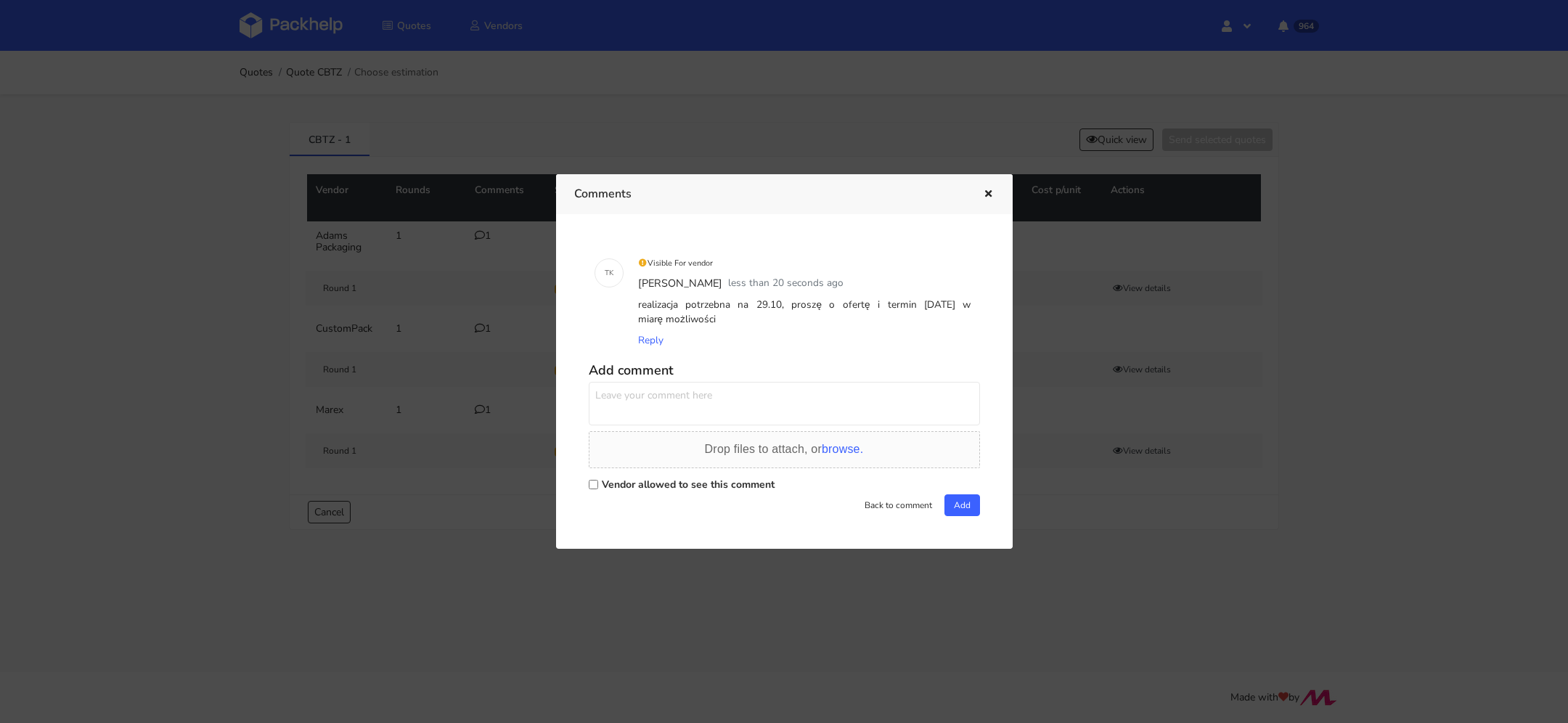
click at [670, 479] on label "Vendor allowed to see this comment" at bounding box center [687, 484] width 173 height 14
click at [598, 480] on input "Vendor allowed to see this comment" at bounding box center [593, 484] width 10 height 10
checkbox input "true"
click at [667, 405] on textarea at bounding box center [784, 403] width 391 height 44
paste textarea "NFPF"
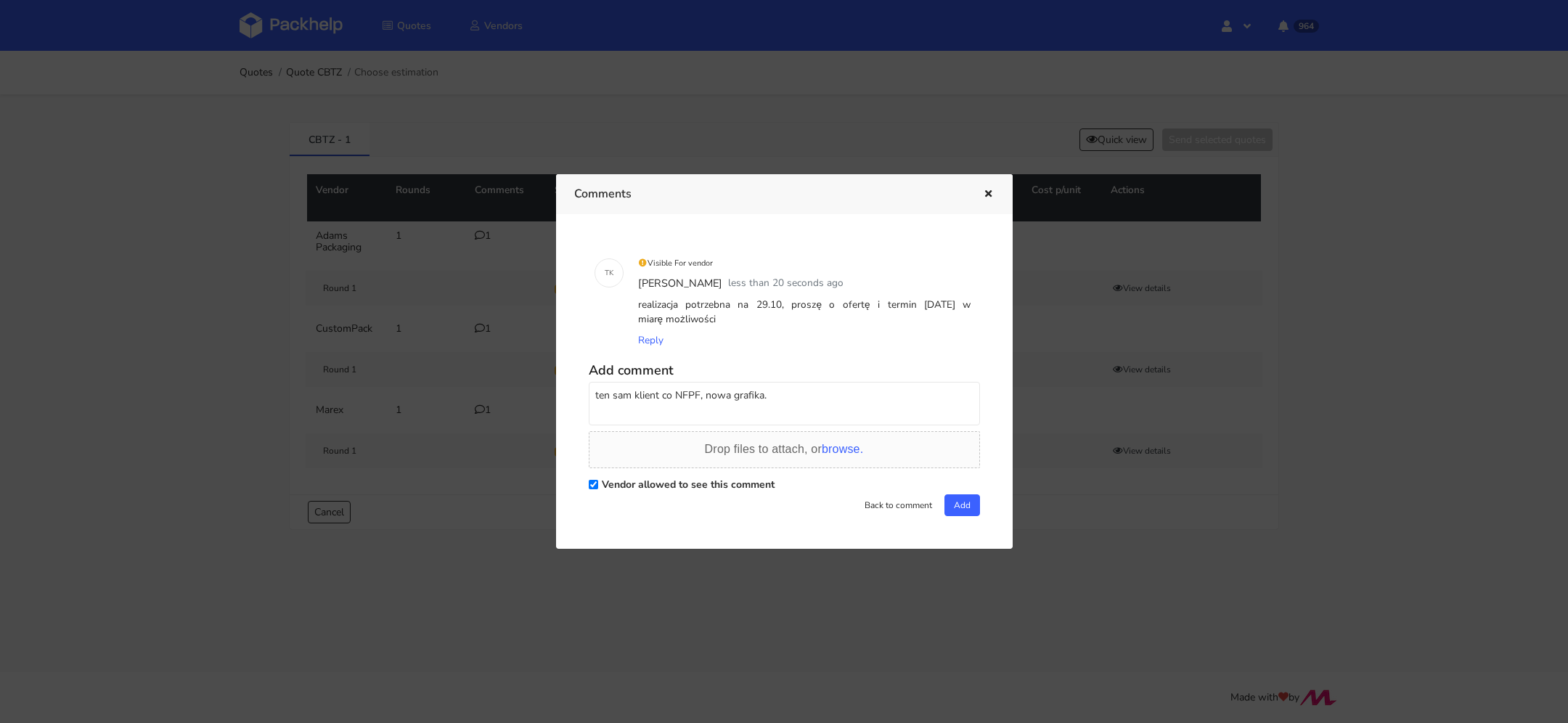
type textarea "ten sam klient co NFPF, nowa grafika."
click at [962, 493] on div "Vendor allowed to see this comment" at bounding box center [784, 484] width 391 height 20
click at [963, 502] on button "Add" at bounding box center [963, 505] width 36 height 22
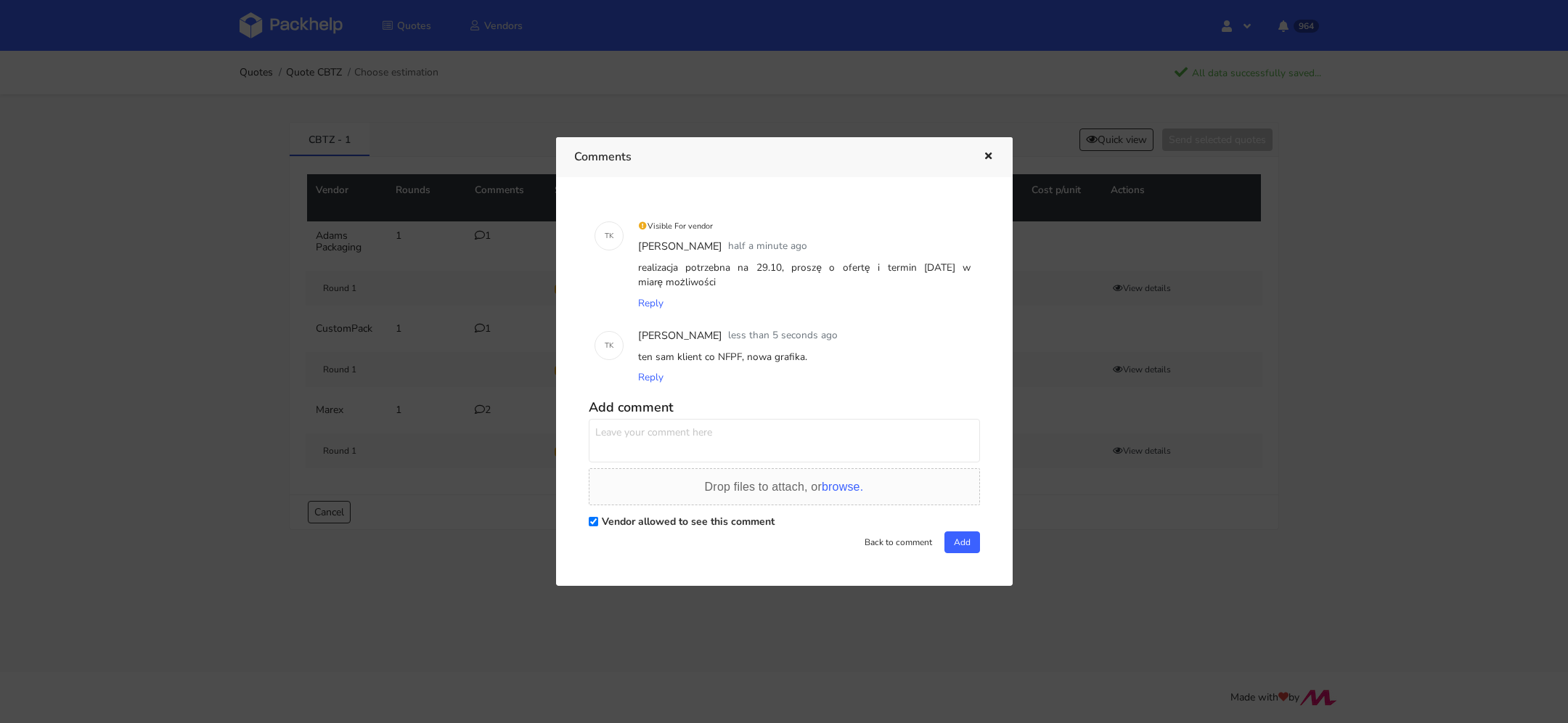
click at [989, 153] on icon "button" at bounding box center [988, 157] width 12 height 11
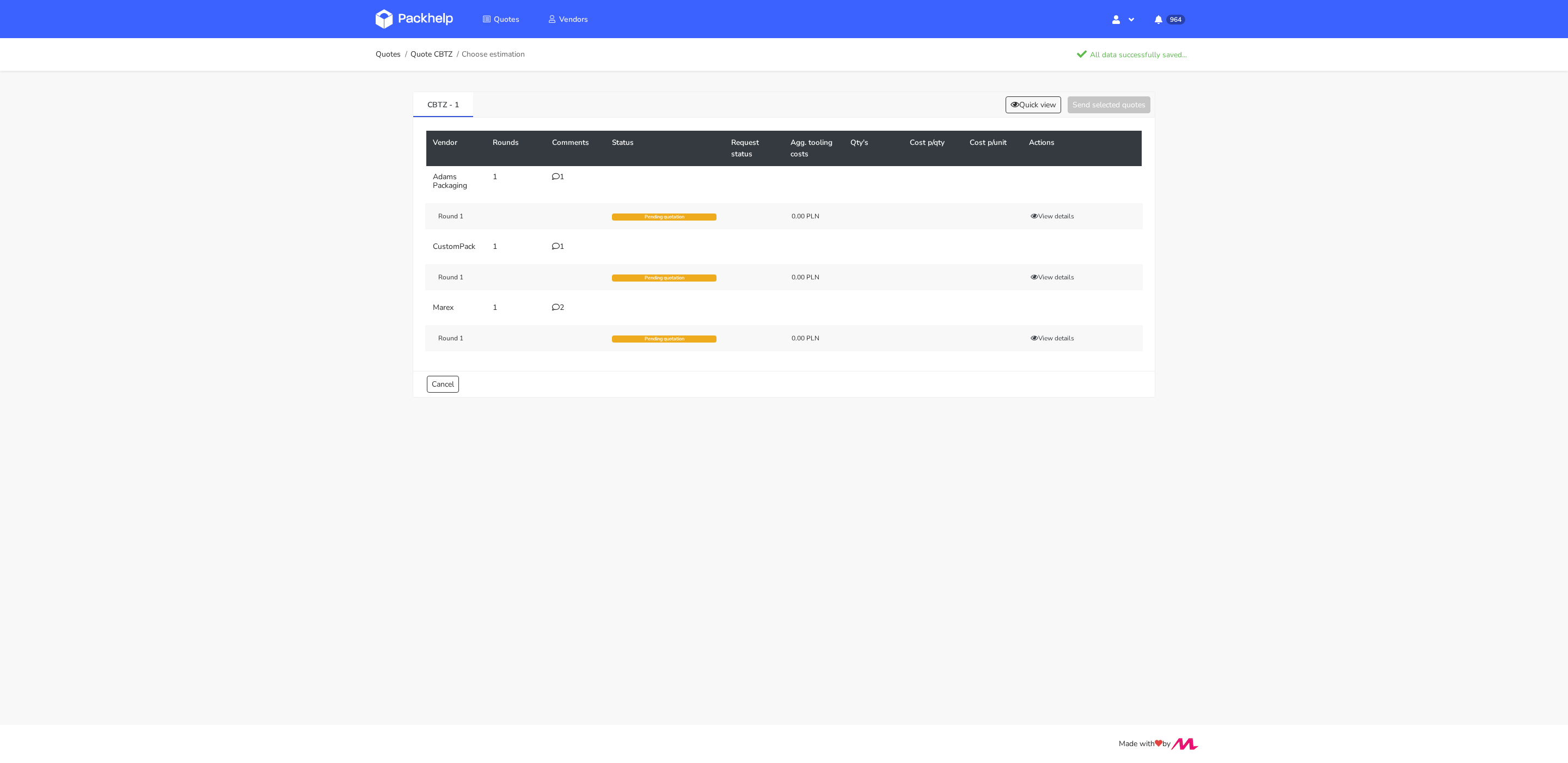
click at [115, 10] on header "Quotes Vendors Hello, [PERSON_NAME] Profile Sign Out 964 Notifications CBPA You…" at bounding box center [784, 19] width 1568 height 38
